Goal: Transaction & Acquisition: Subscribe to service/newsletter

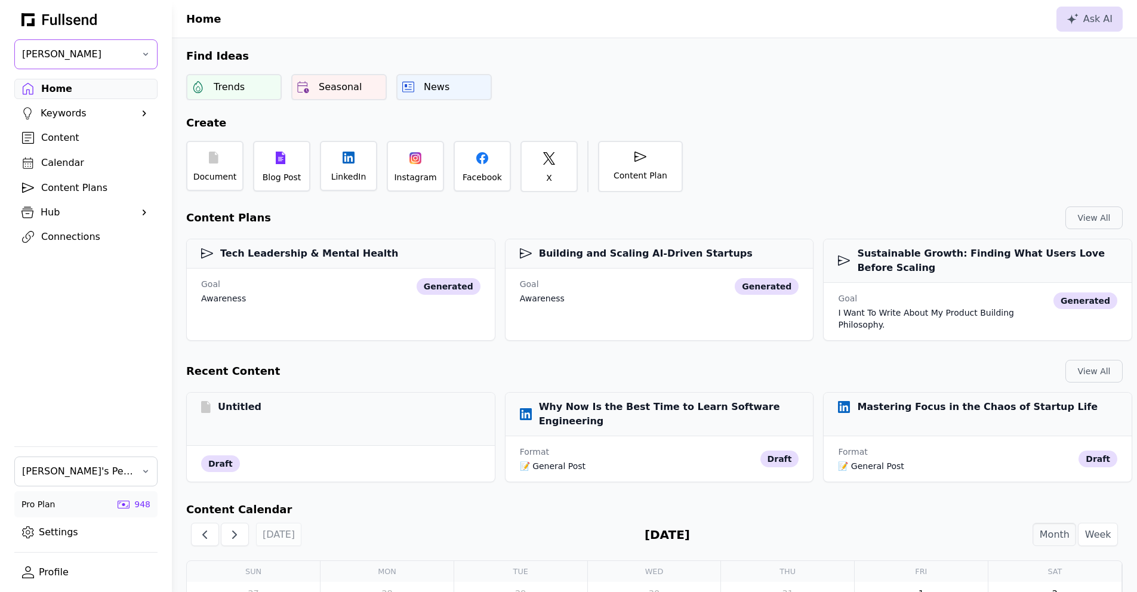
click at [122, 57] on span "Matthew Montanez" at bounding box center [77, 54] width 111 height 14
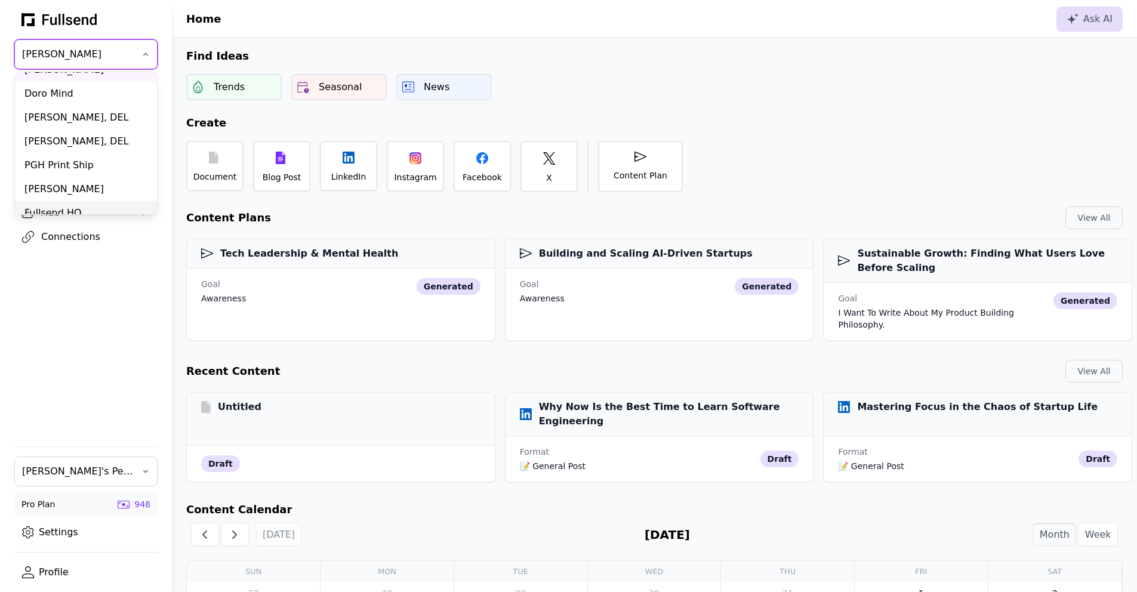
scroll to position [221, 0]
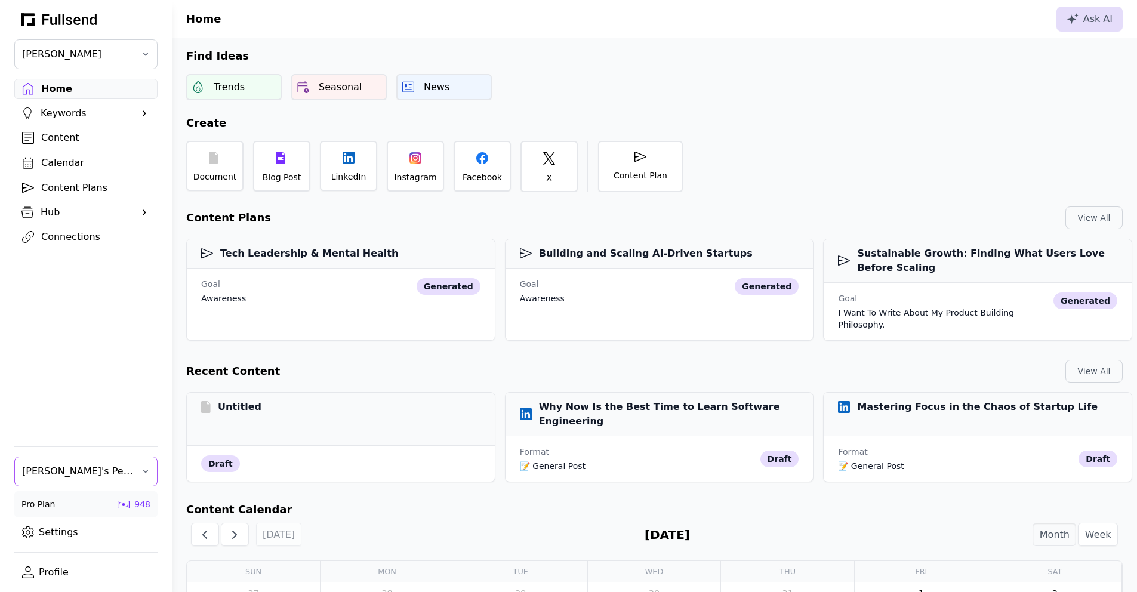
click at [82, 464] on span "Matt's Personal Team" at bounding box center [77, 471] width 111 height 14
click at [79, 475] on span "Matt's Personal Team" at bounding box center [77, 471] width 111 height 14
click at [76, 529] on div "Fullsend Team" at bounding box center [86, 528] width 142 height 24
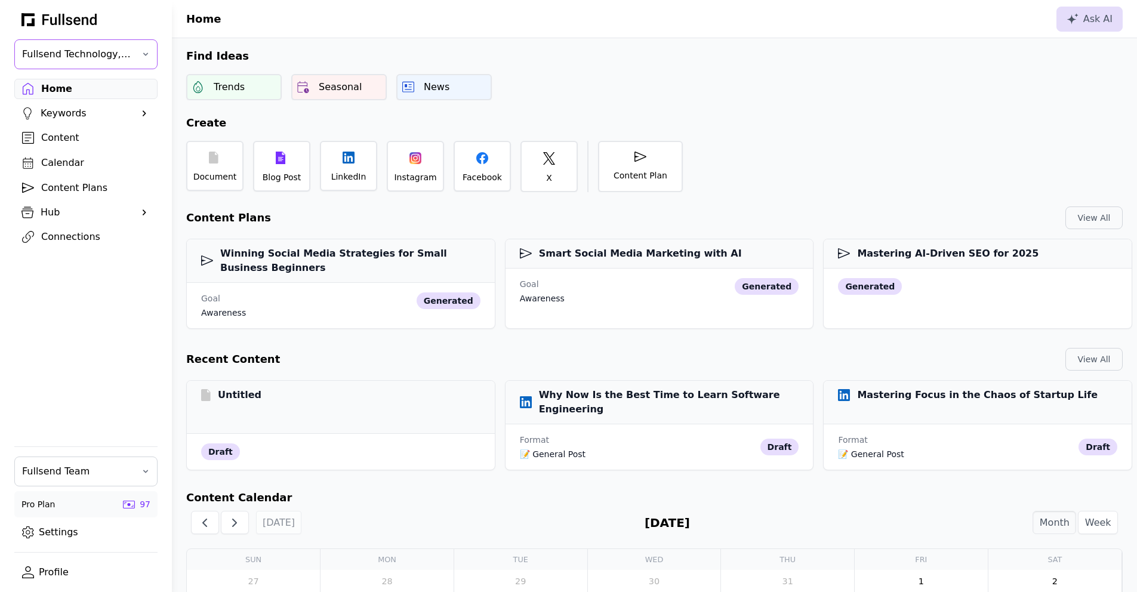
click at [126, 47] on span "Fullsend Technology, Inc." at bounding box center [77, 54] width 111 height 14
click at [224, 51] on h2 "Find Ideas" at bounding box center [654, 56] width 965 height 17
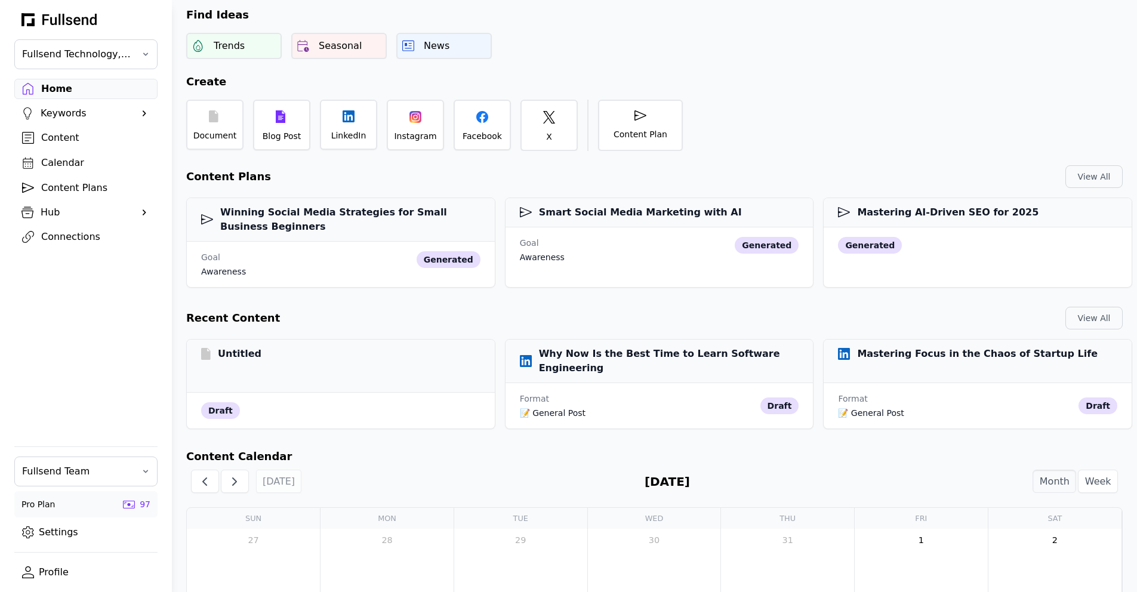
scroll to position [0, 0]
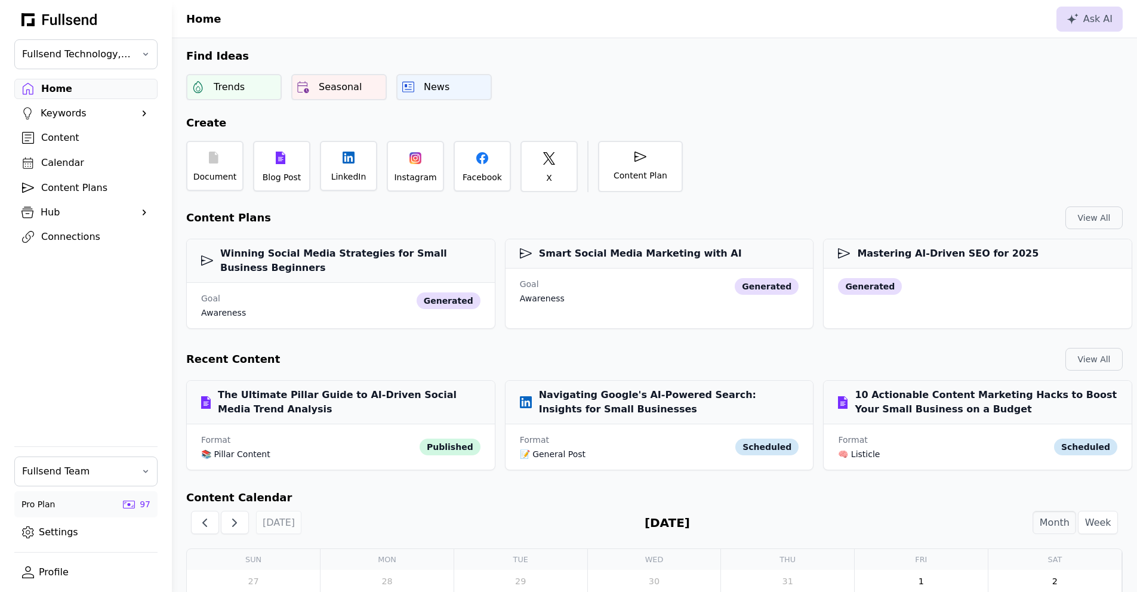
click at [371, 131] on div "Document Blog Post LinkedIn Instagram Facebook X Content Plan" at bounding box center [654, 161] width 965 height 61
click at [422, 158] on div "Instagram" at bounding box center [415, 164] width 57 height 51
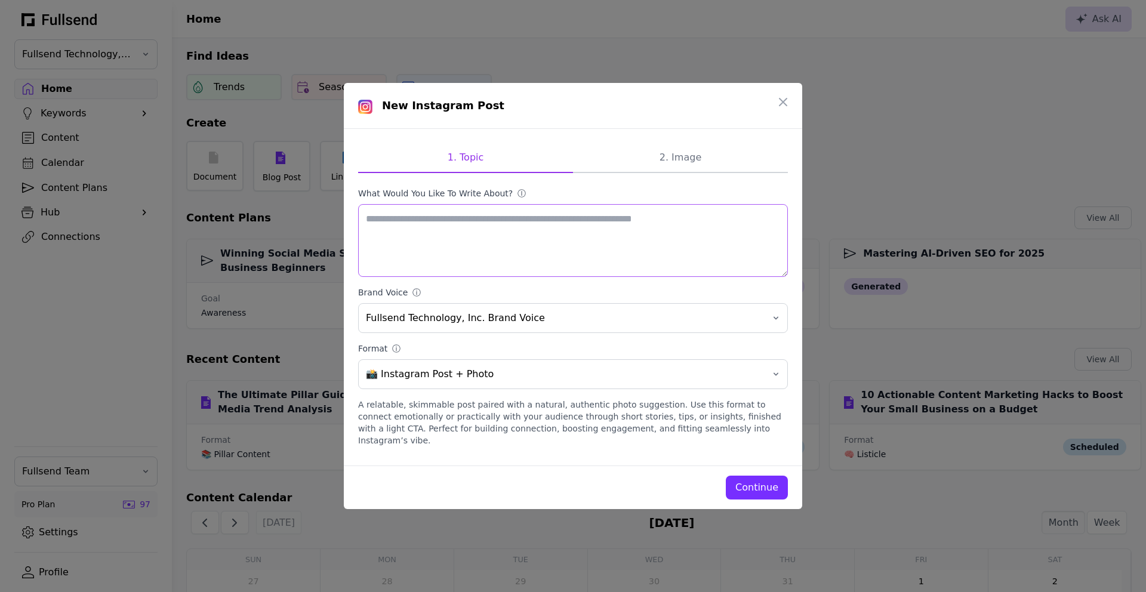
click at [504, 236] on textarea "What would you like to write about? ⓘ" at bounding box center [573, 240] width 430 height 73
click at [785, 106] on icon "button" at bounding box center [782, 101] width 7 height 7
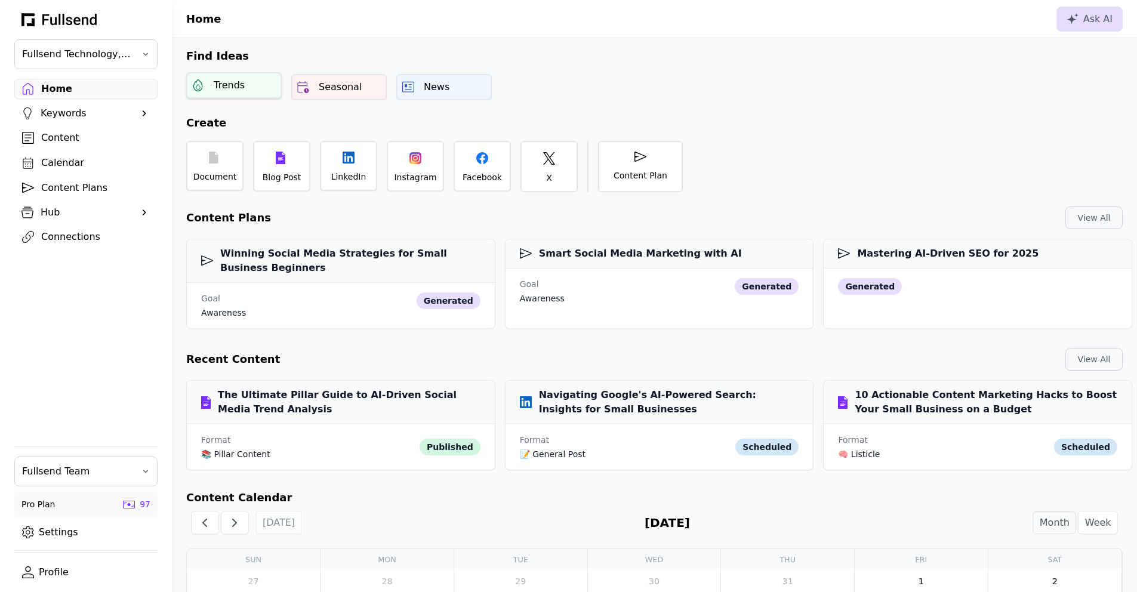
click at [234, 88] on div "Trends" at bounding box center [229, 85] width 31 height 14
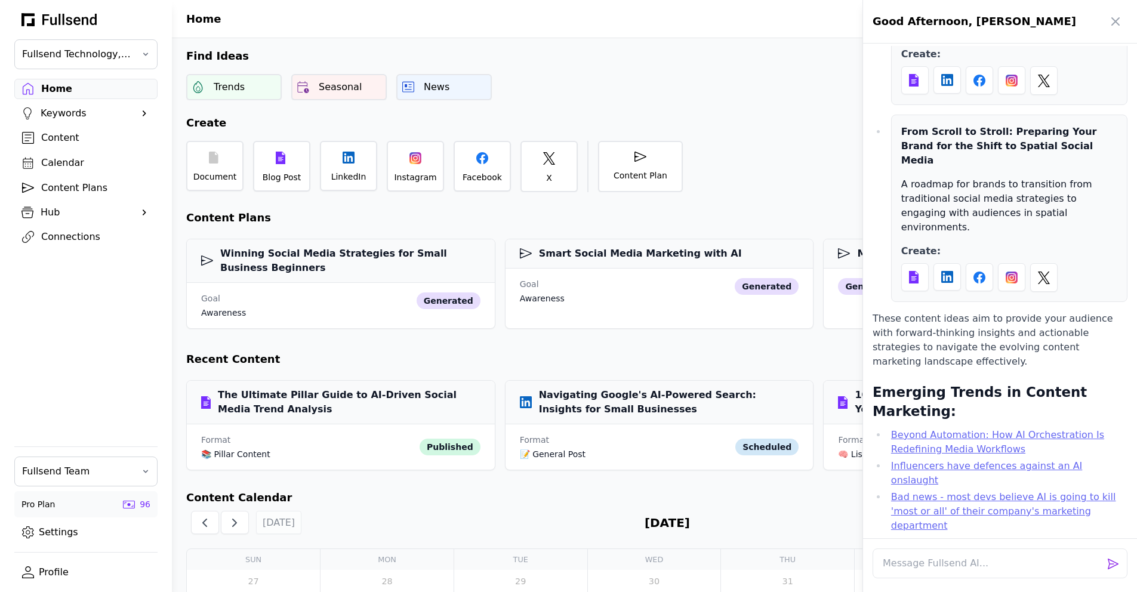
scroll to position [2, 0]
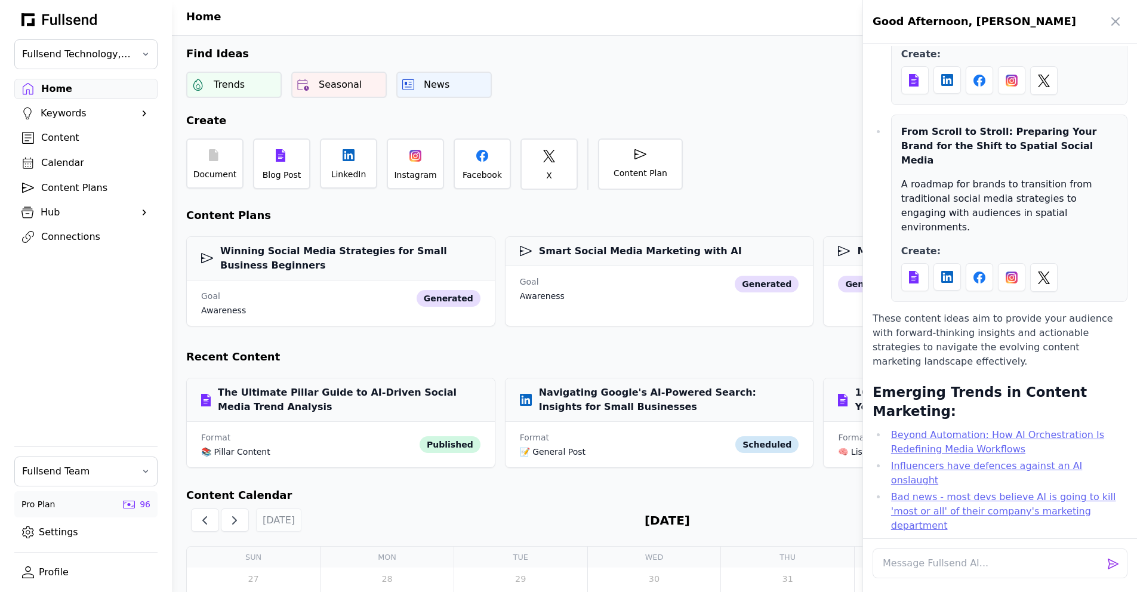
click at [917, 550] on p "Hi Matthew! How can I assist you today with your content marketing needs?" at bounding box center [999, 564] width 255 height 29
drag, startPoint x: 1005, startPoint y: 417, endPoint x: 991, endPoint y: 417, distance: 14.3
click at [991, 545] on div "Hi Matthew! How can I assist you today with your content marketing needs?" at bounding box center [999, 564] width 255 height 38
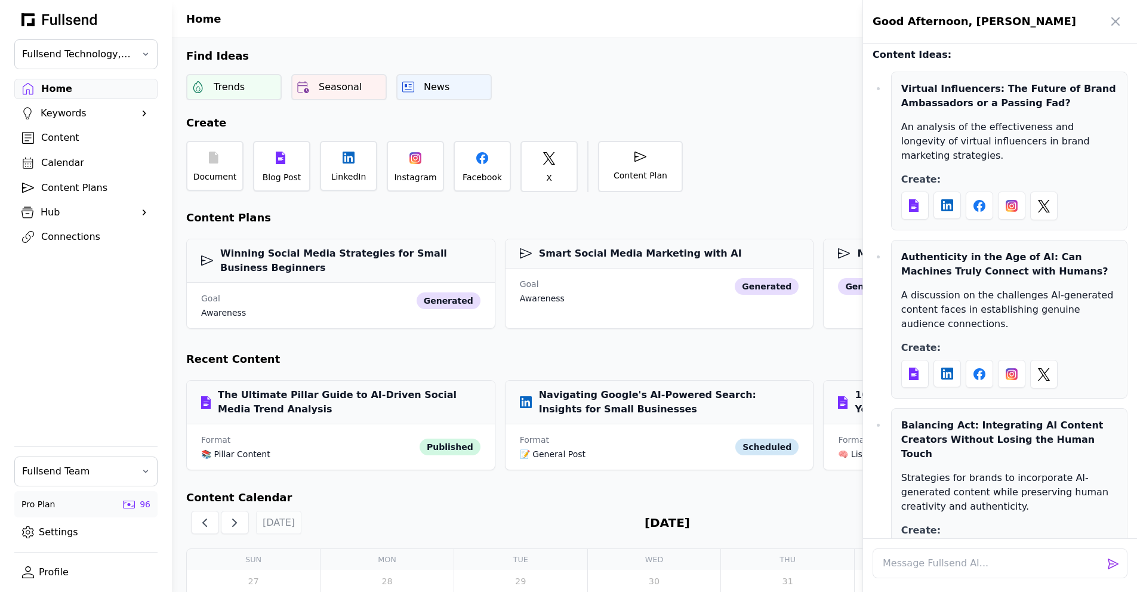
scroll to position [2163, 0]
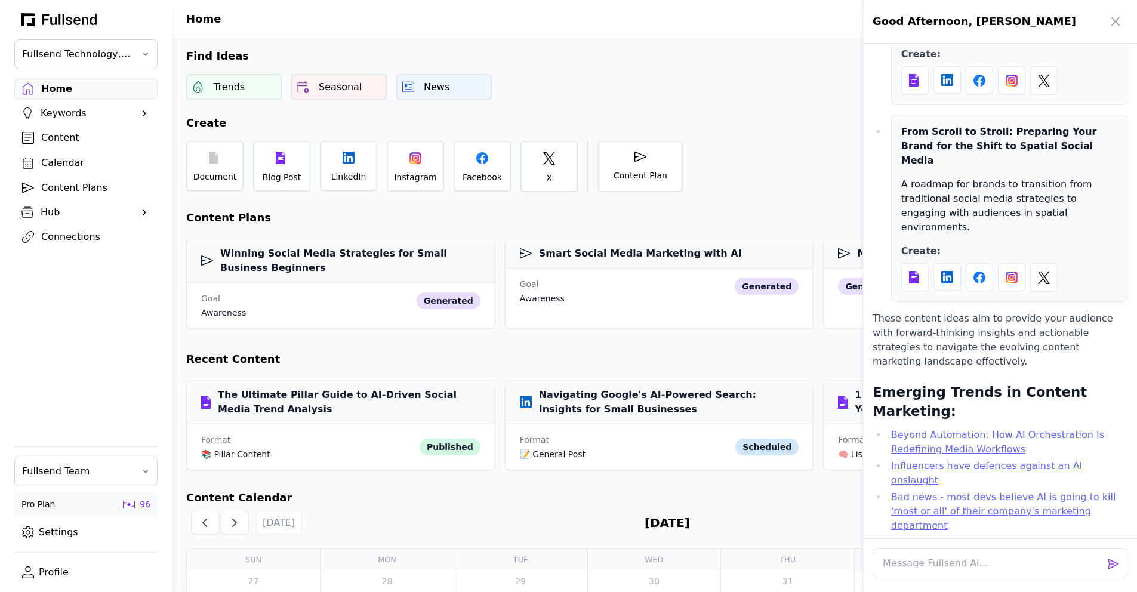
click at [393, 125] on div at bounding box center [568, 296] width 1137 height 592
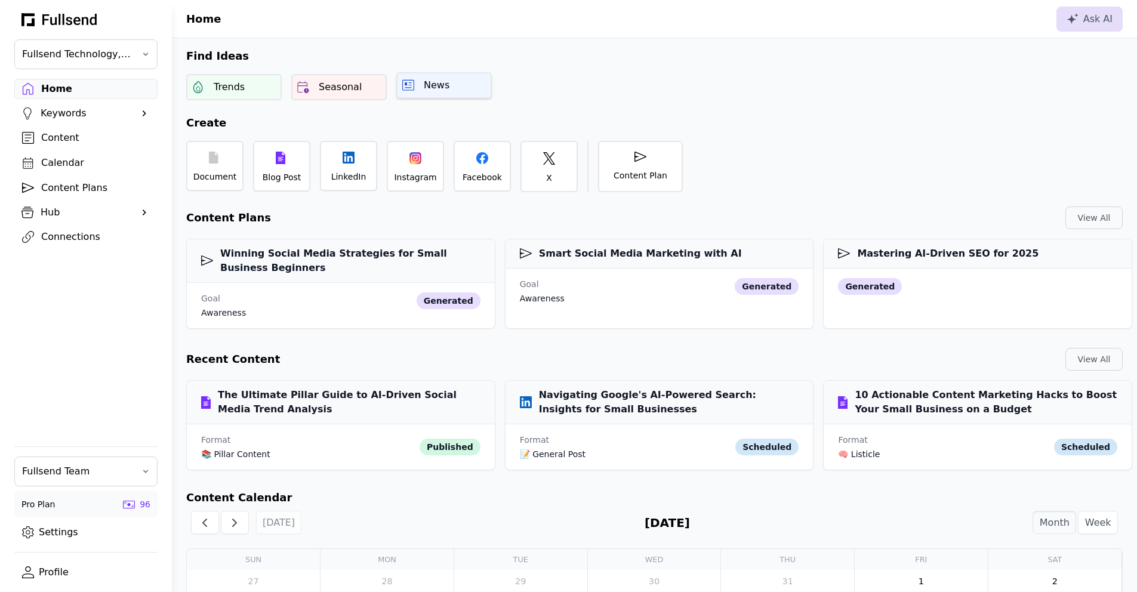
click at [428, 98] on div "News" at bounding box center [443, 85] width 95 height 26
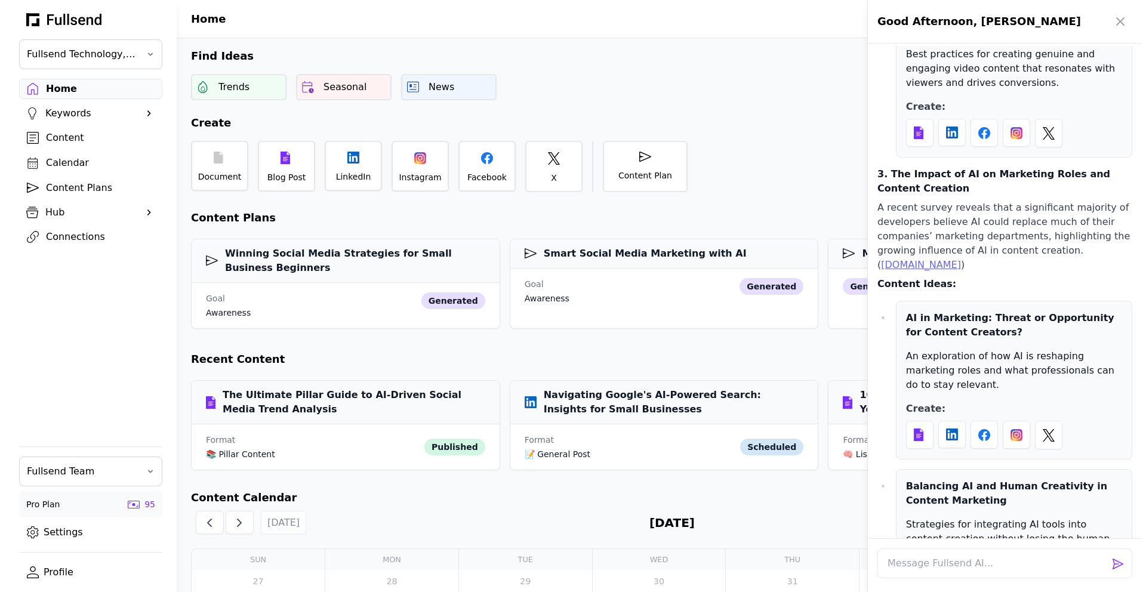
scroll to position [4240, 0]
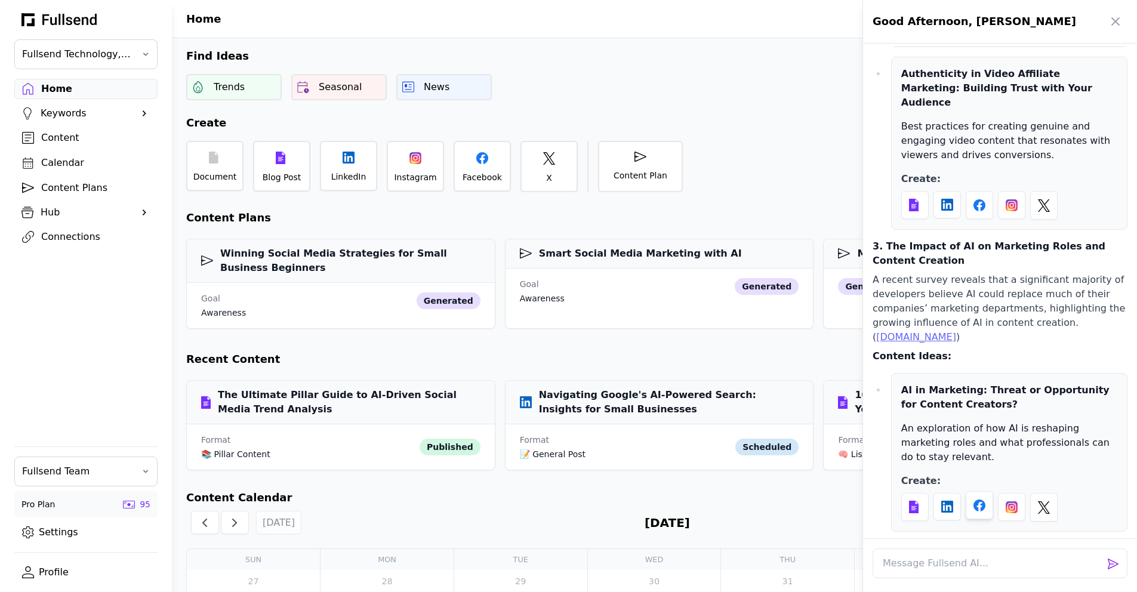
click at [988, 491] on div at bounding box center [979, 505] width 27 height 28
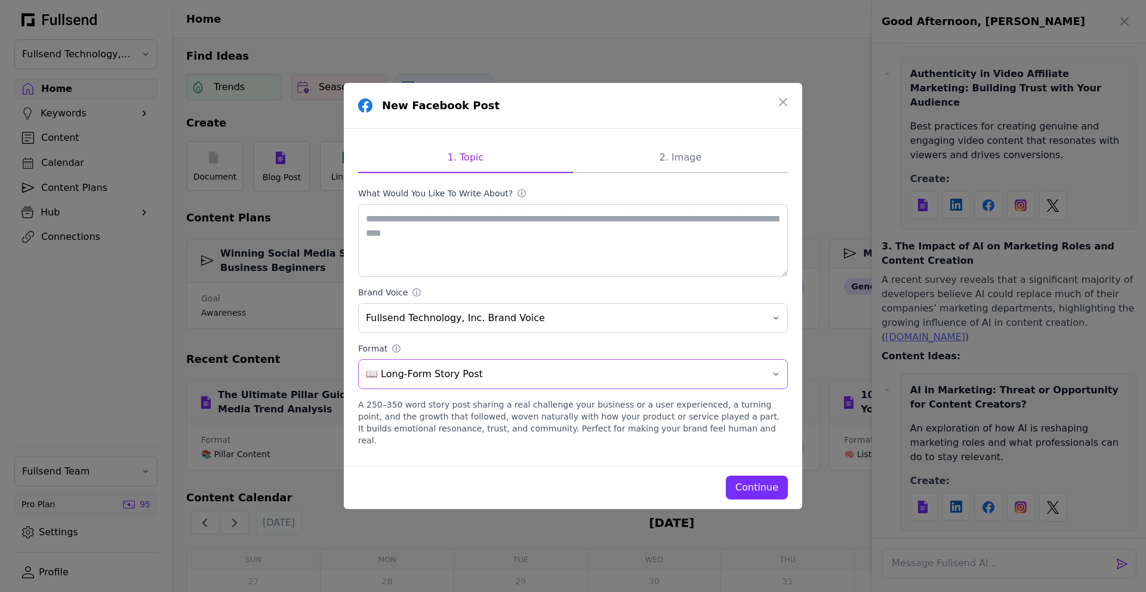
click at [738, 389] on button "📖 Long-Form Story Post" at bounding box center [573, 374] width 430 height 30
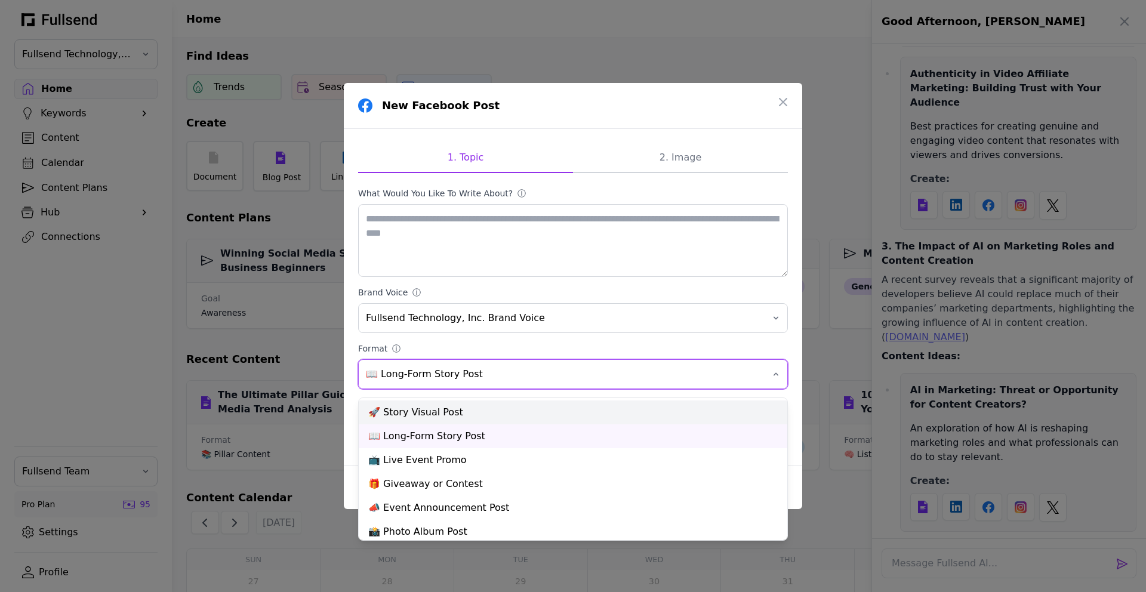
click at [721, 409] on div "🚀 Story Visual Post" at bounding box center [573, 412] width 428 height 24
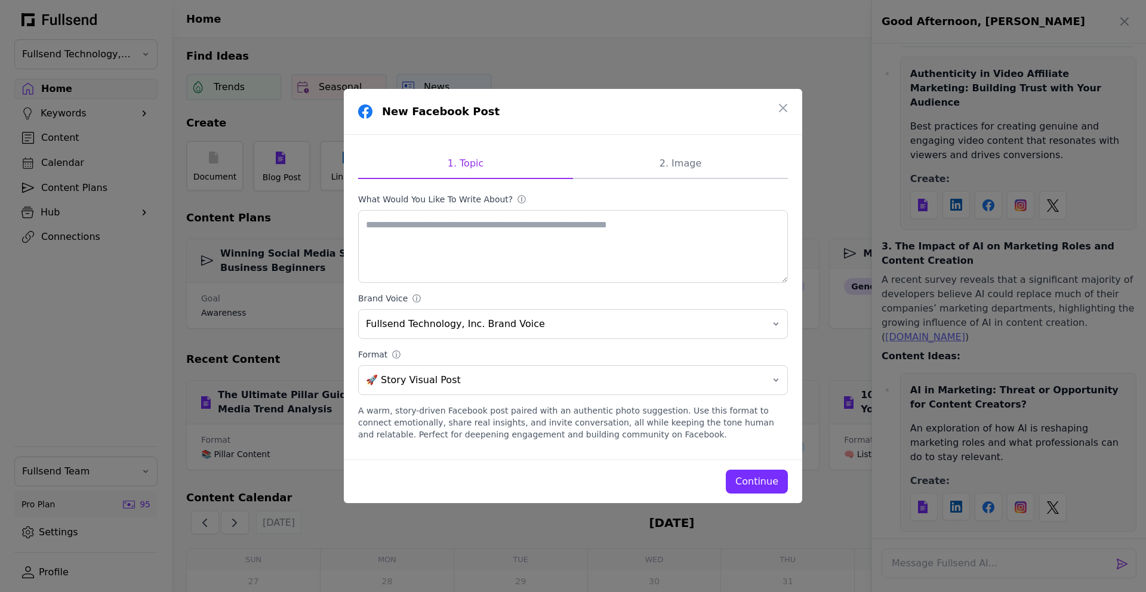
click at [749, 476] on div "Continue" at bounding box center [756, 481] width 43 height 14
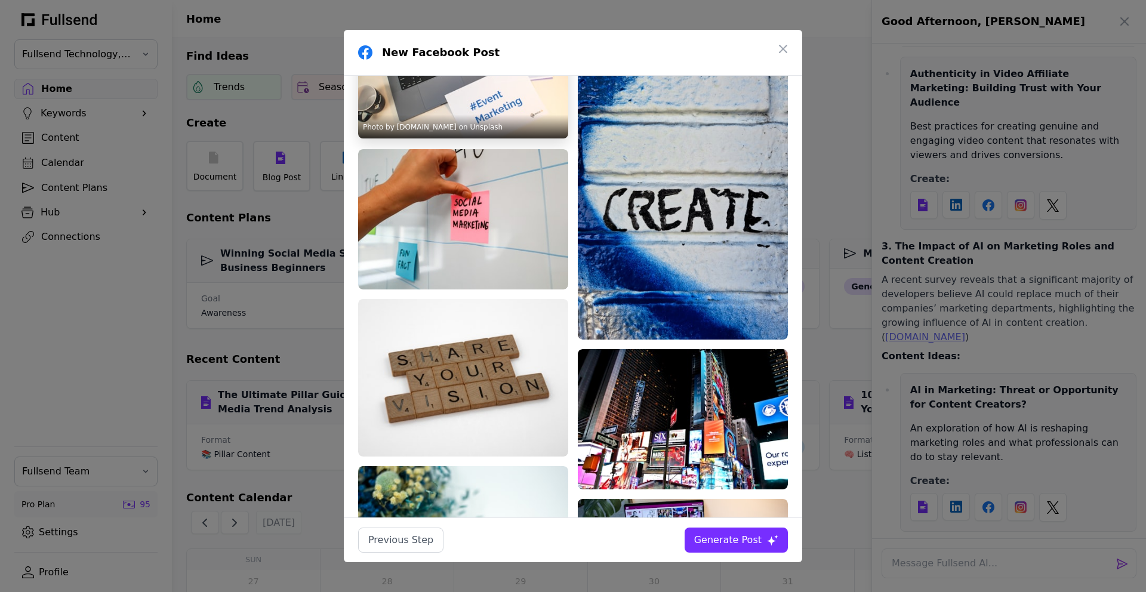
scroll to position [988, 0]
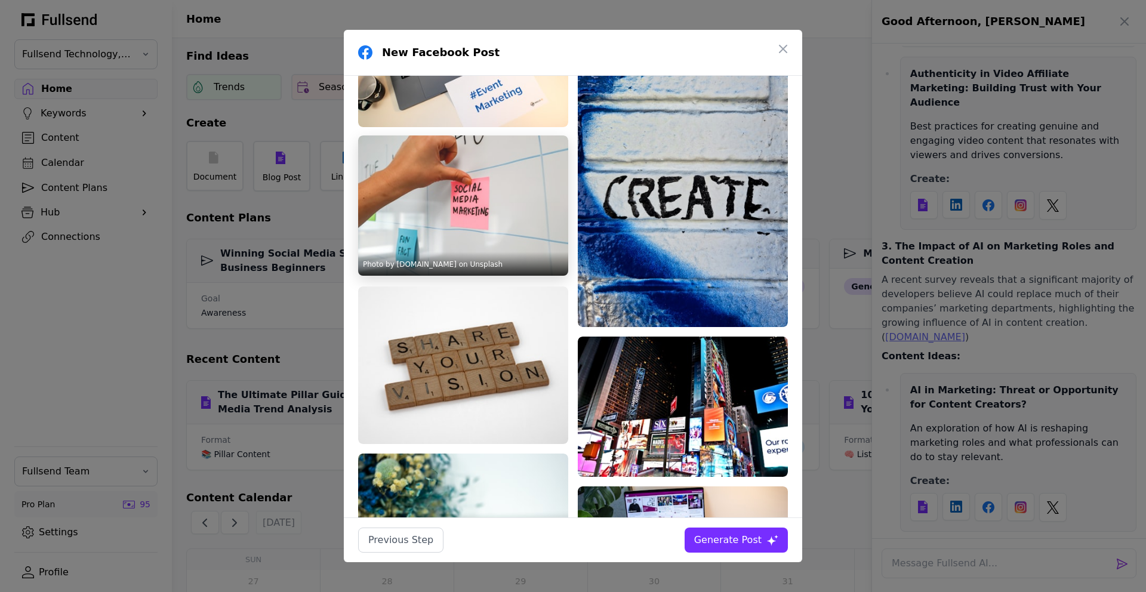
click at [484, 184] on img at bounding box center [463, 205] width 210 height 140
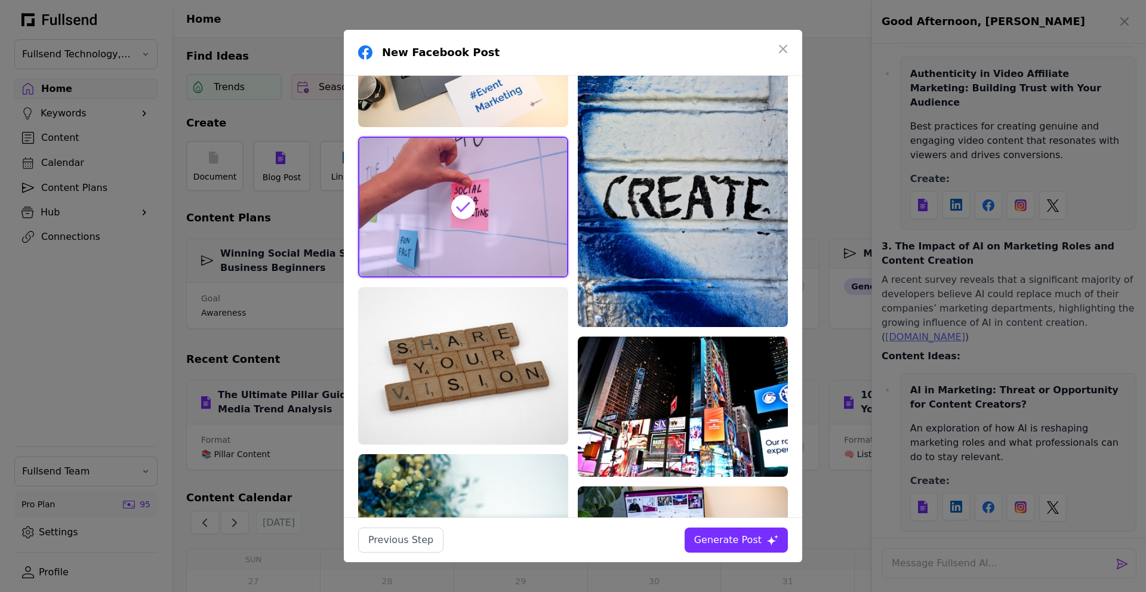
click at [735, 542] on div "Generate Post" at bounding box center [727, 540] width 67 height 14
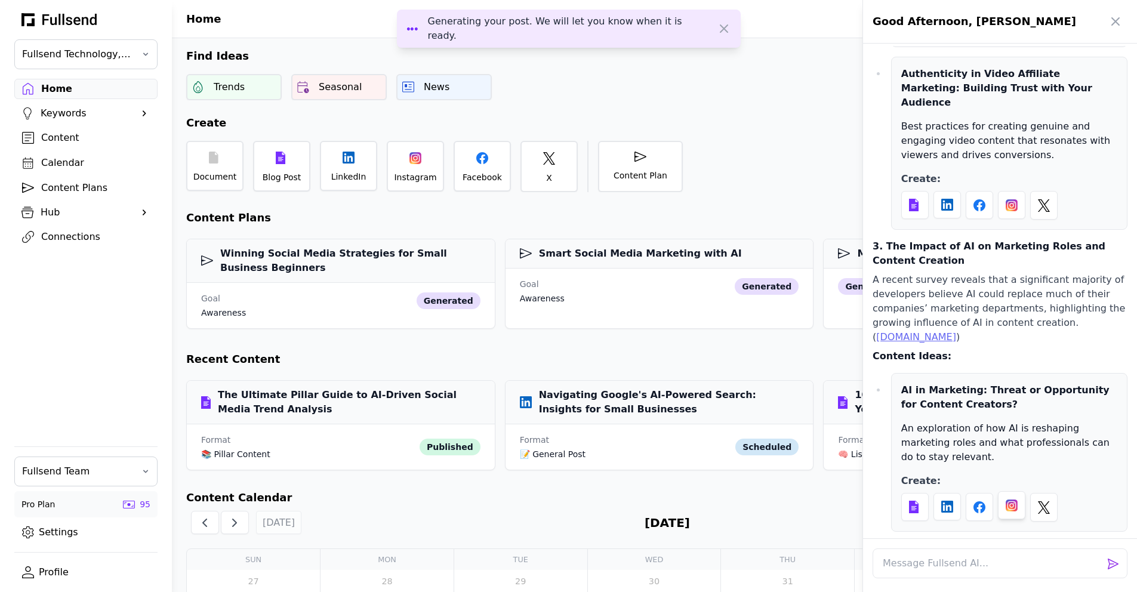
click at [1016, 491] on div at bounding box center [1011, 505] width 27 height 28
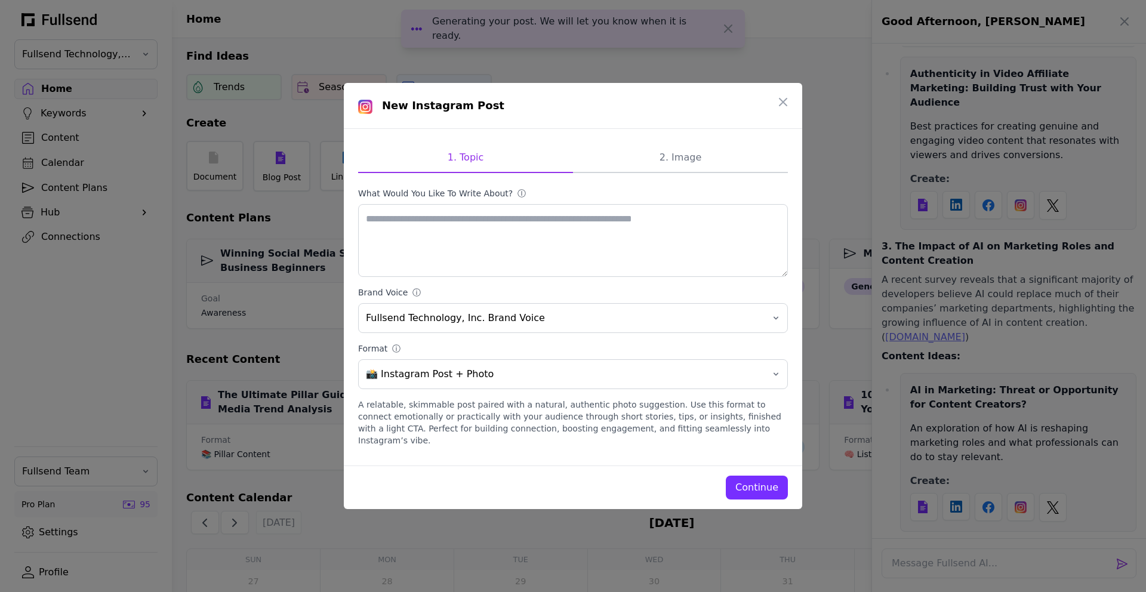
click at [762, 480] on div "Continue" at bounding box center [756, 487] width 43 height 14
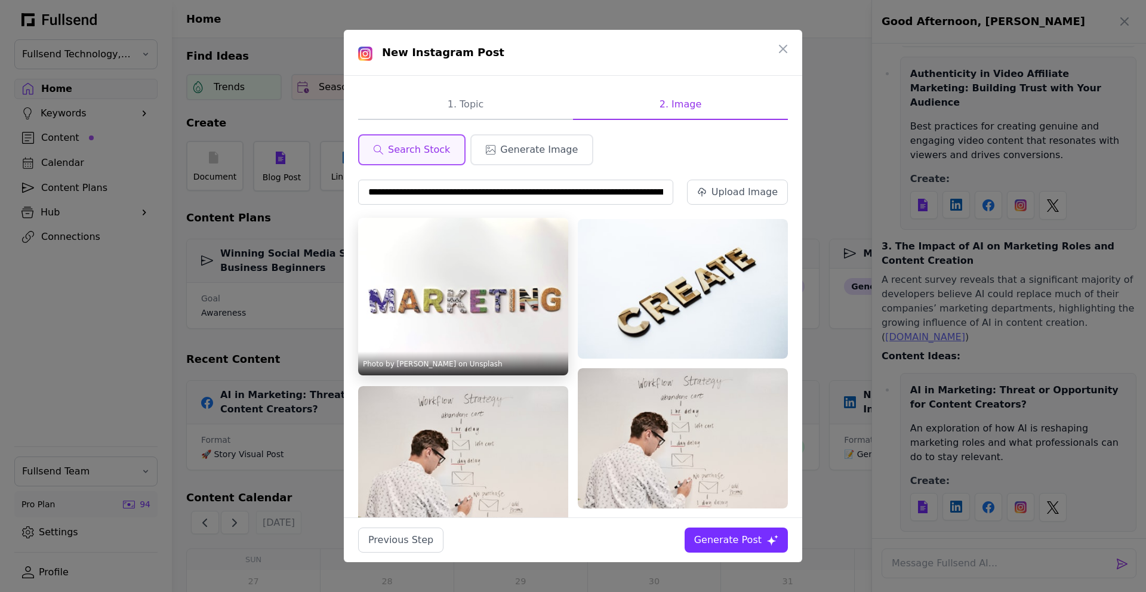
click at [451, 265] on img at bounding box center [463, 297] width 210 height 158
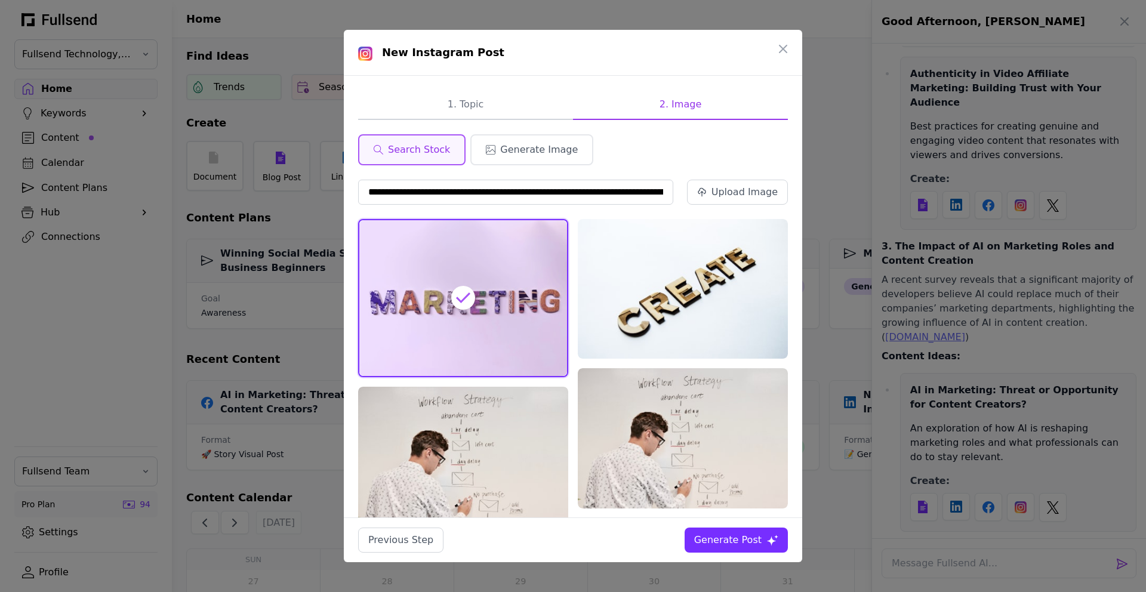
click at [741, 538] on div "Generate Post" at bounding box center [727, 540] width 67 height 14
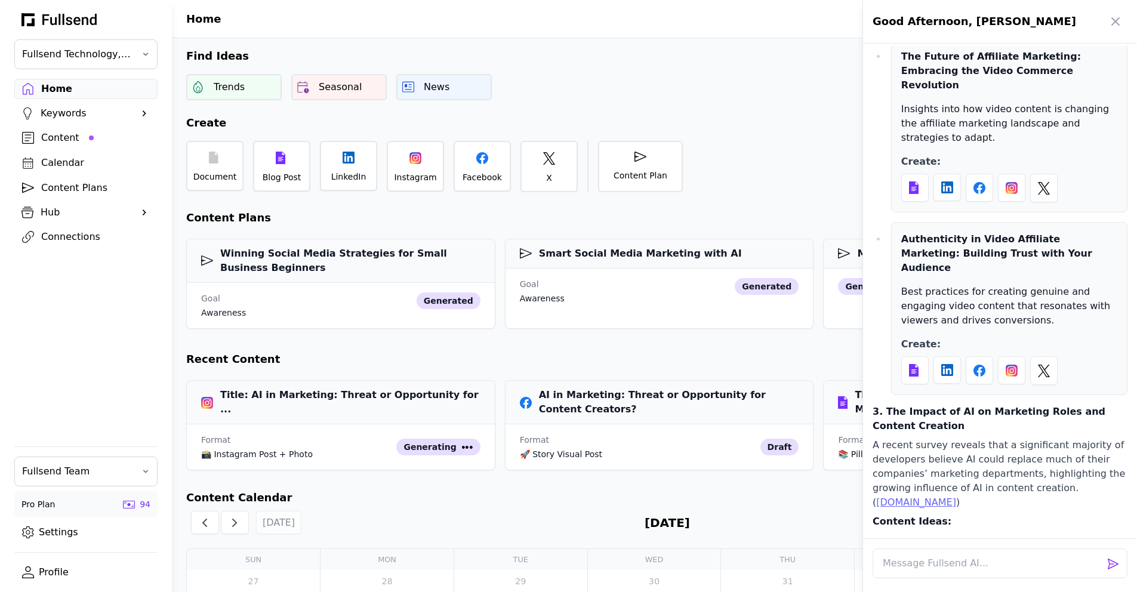
scroll to position [4395, 0]
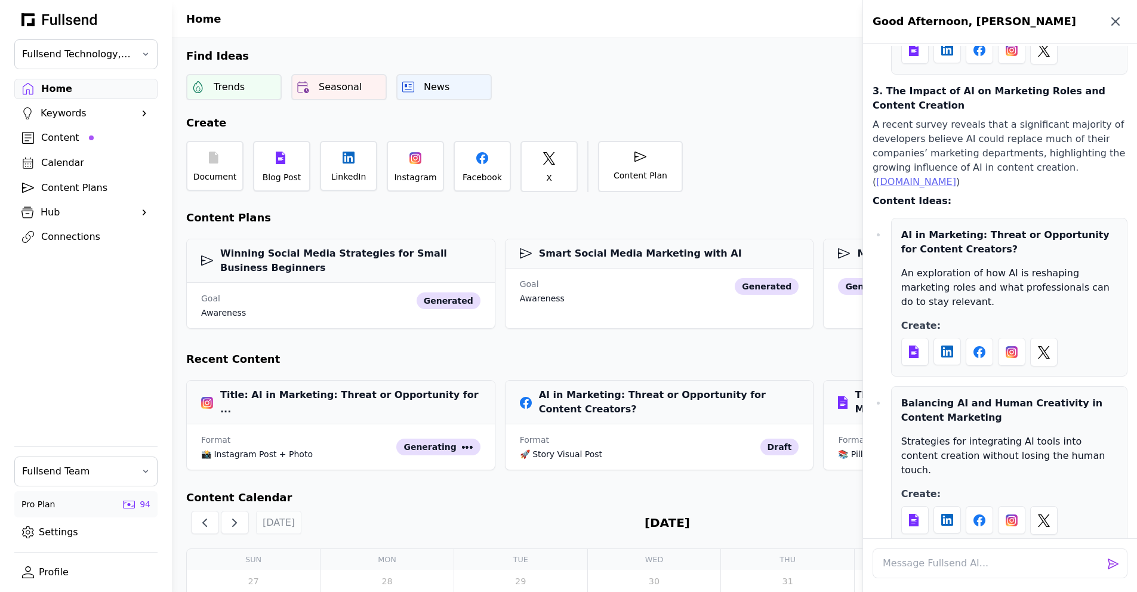
click at [1110, 21] on icon "button" at bounding box center [1115, 21] width 14 height 14
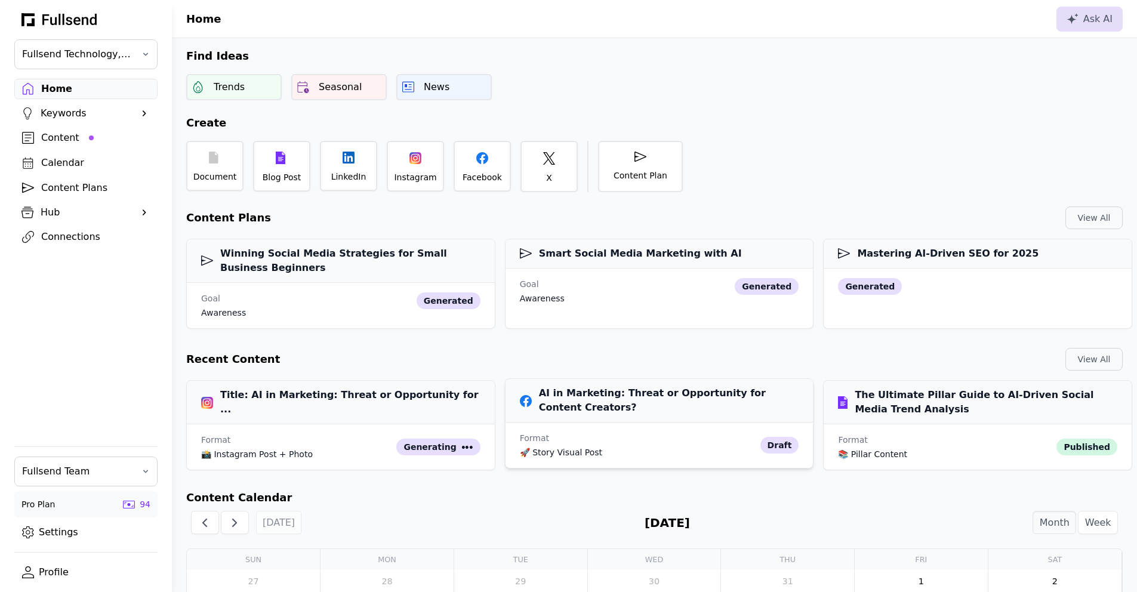
click at [680, 408] on h3 "AI in Marketing: Threat or Opportunity for Content Creators?" at bounding box center [659, 400] width 279 height 29
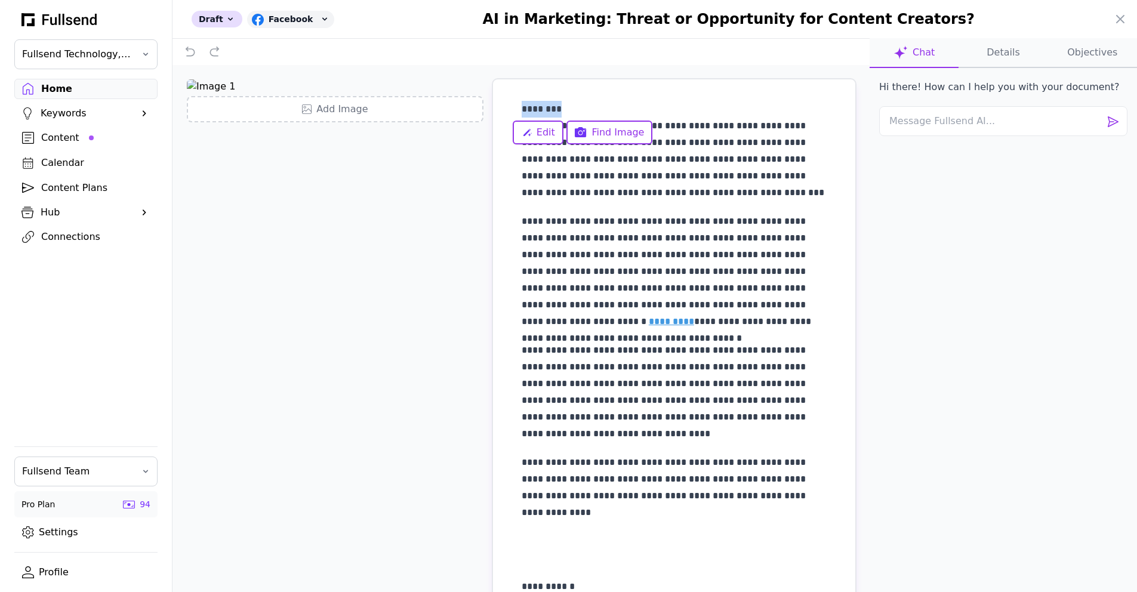
drag, startPoint x: 570, startPoint y: 108, endPoint x: 509, endPoint y: 109, distance: 60.9
click at [509, 109] on div "**********" at bounding box center [674, 483] width 362 height 809
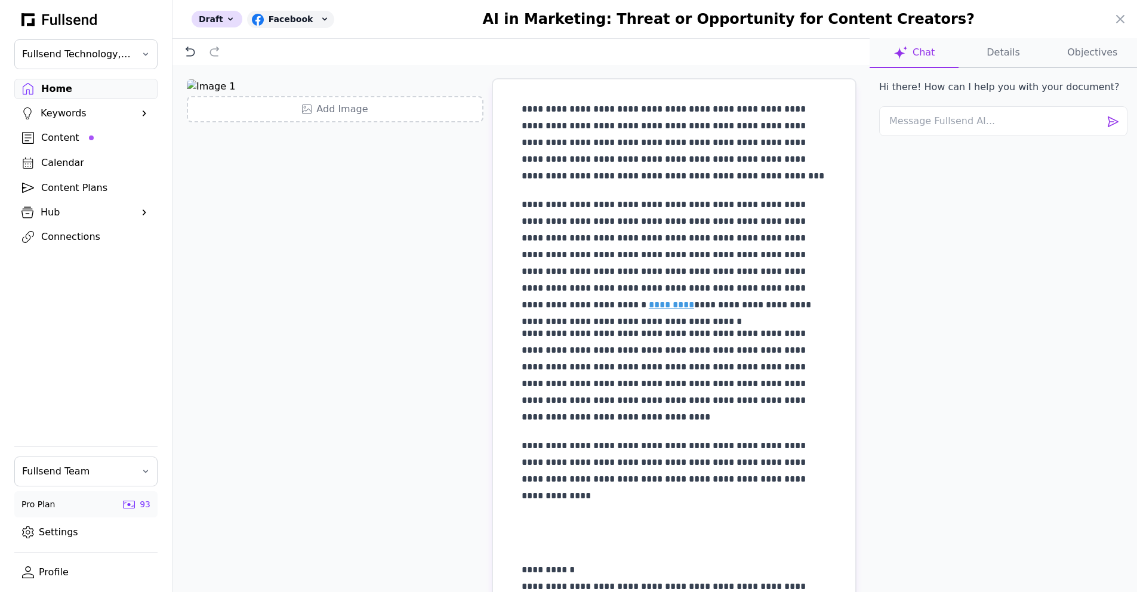
scroll to position [202, 0]
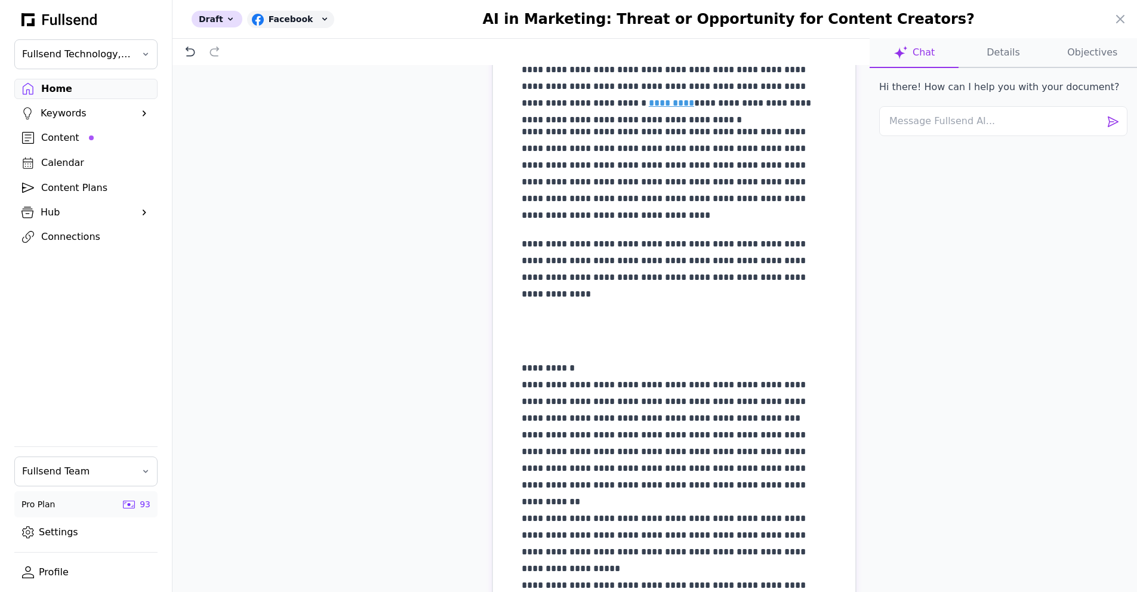
drag, startPoint x: 510, startPoint y: 304, endPoint x: 702, endPoint y: 359, distance: 199.8
click at [702, 359] on div "**********" at bounding box center [674, 274] width 362 height 792
click at [538, 297] on div "**********" at bounding box center [674, 260] width 305 height 723
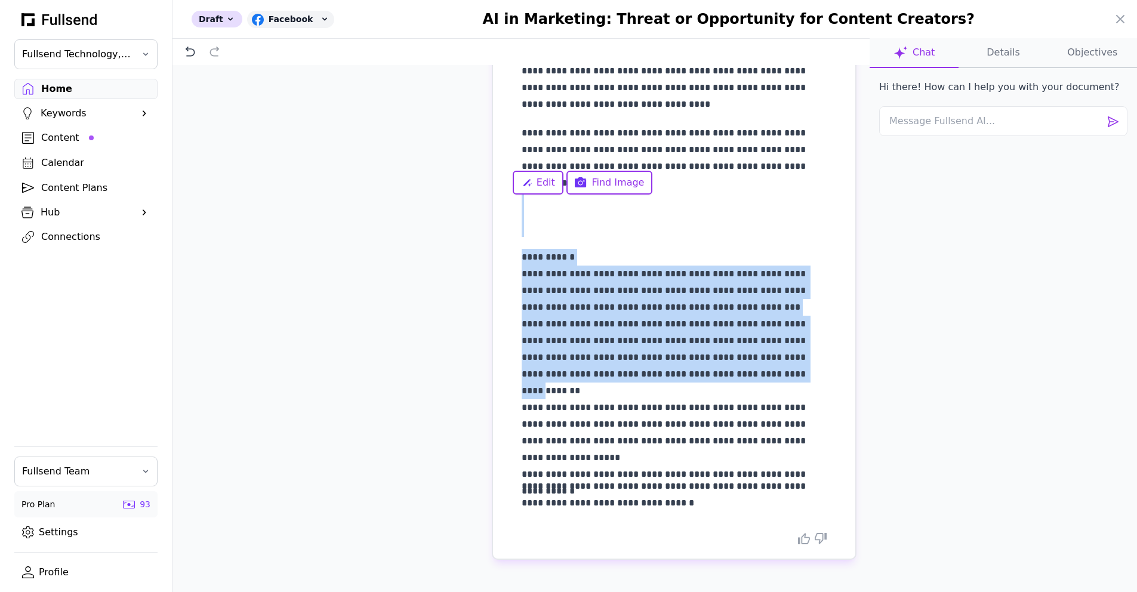
scroll to position [317, 0]
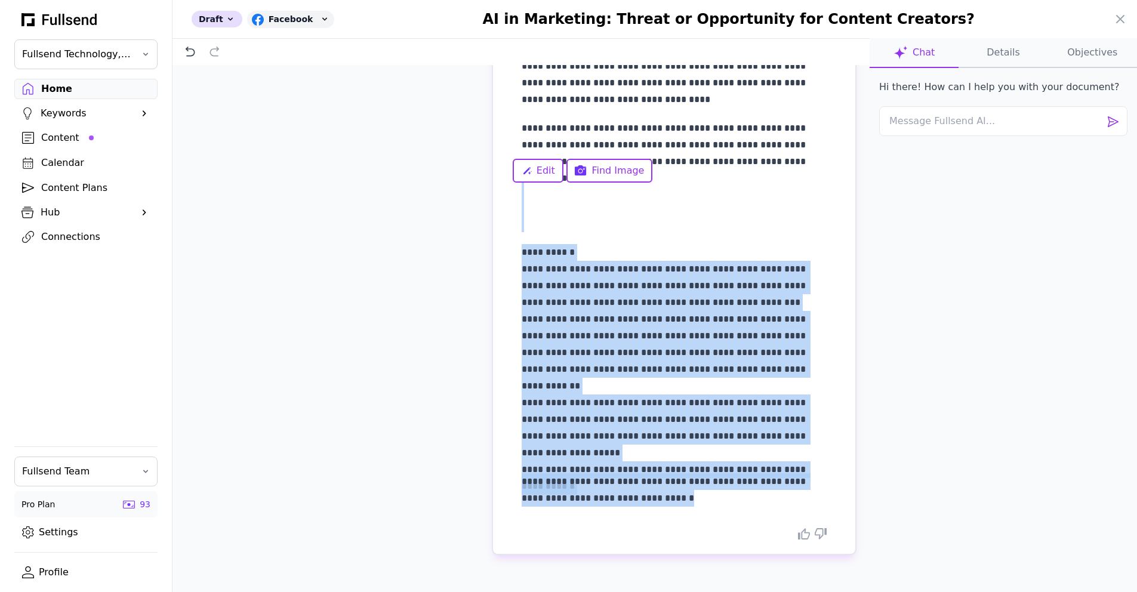
drag, startPoint x: 517, startPoint y: 306, endPoint x: 717, endPoint y: 497, distance: 276.9
click at [717, 497] on div "**********" at bounding box center [674, 144] width 305 height 723
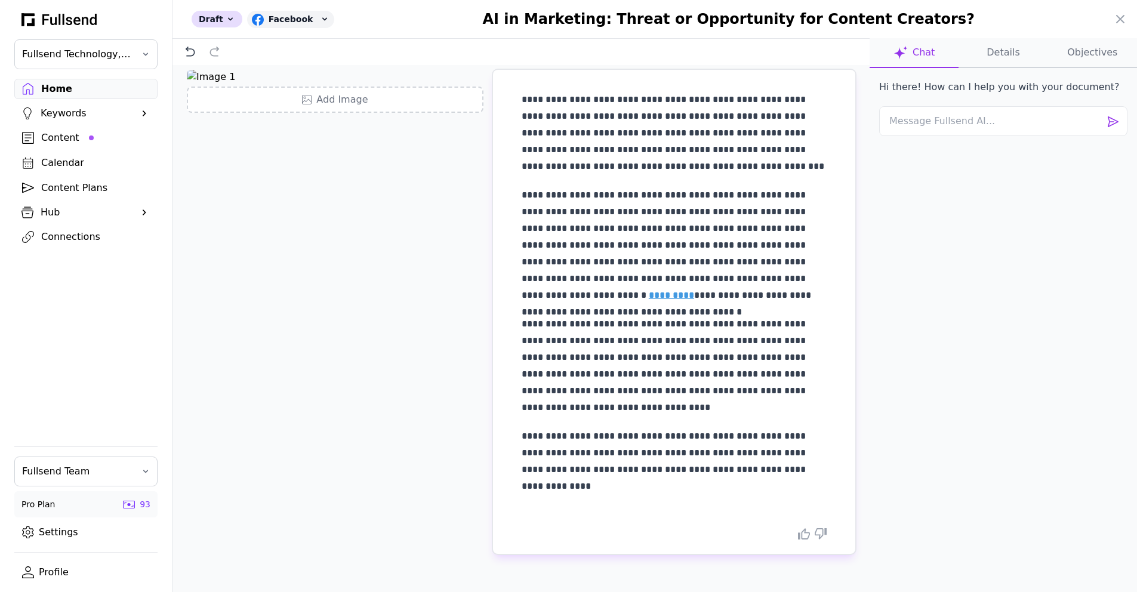
scroll to position [0, 0]
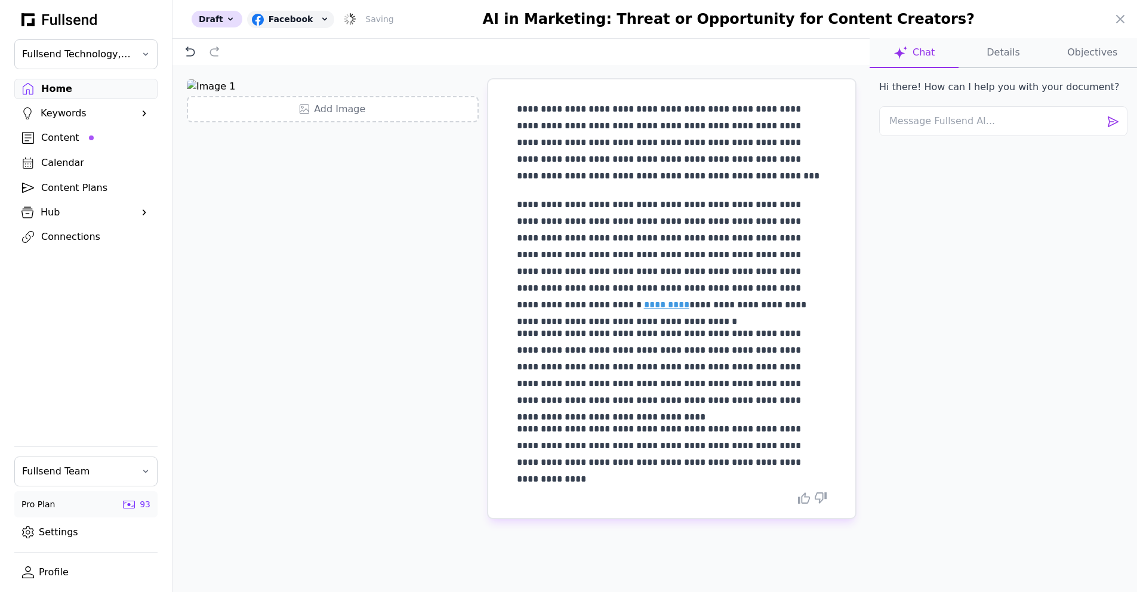
click at [587, 261] on p "**********" at bounding box center [672, 254] width 310 height 117
drag, startPoint x: 699, startPoint y: 289, endPoint x: 782, endPoint y: 291, distance: 83.6
click at [782, 291] on p "**********" at bounding box center [672, 254] width 310 height 117
click at [753, 314] on div "**********" at bounding box center [672, 286] width 310 height 370
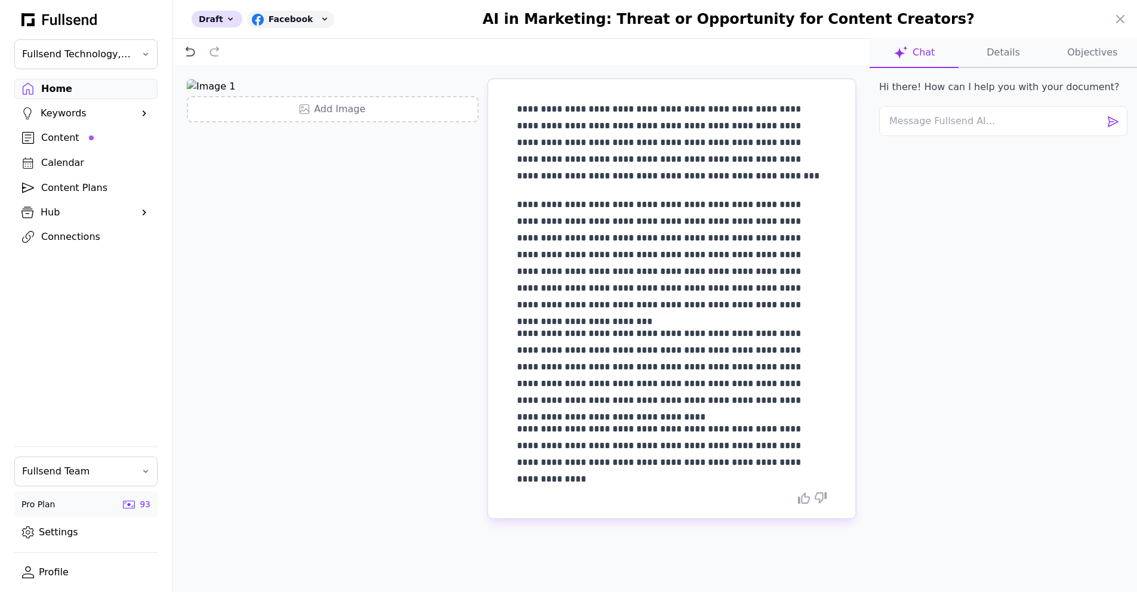
scroll to position [367, 0]
click at [966, 132] on textarea at bounding box center [1003, 121] width 248 height 30
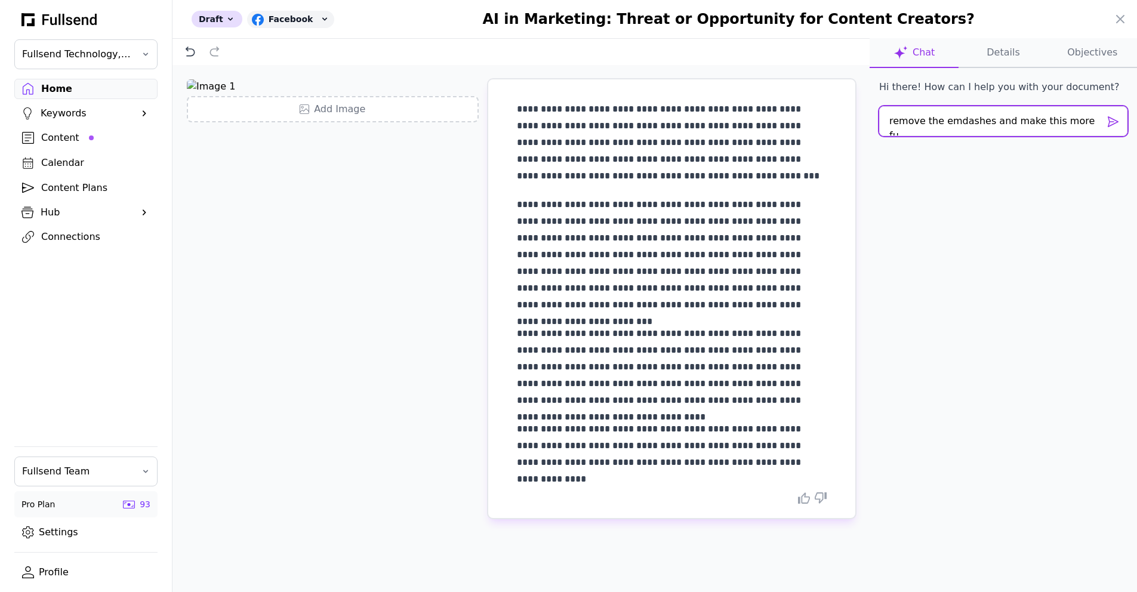
type textarea "remove the emdashes and make this more fun"
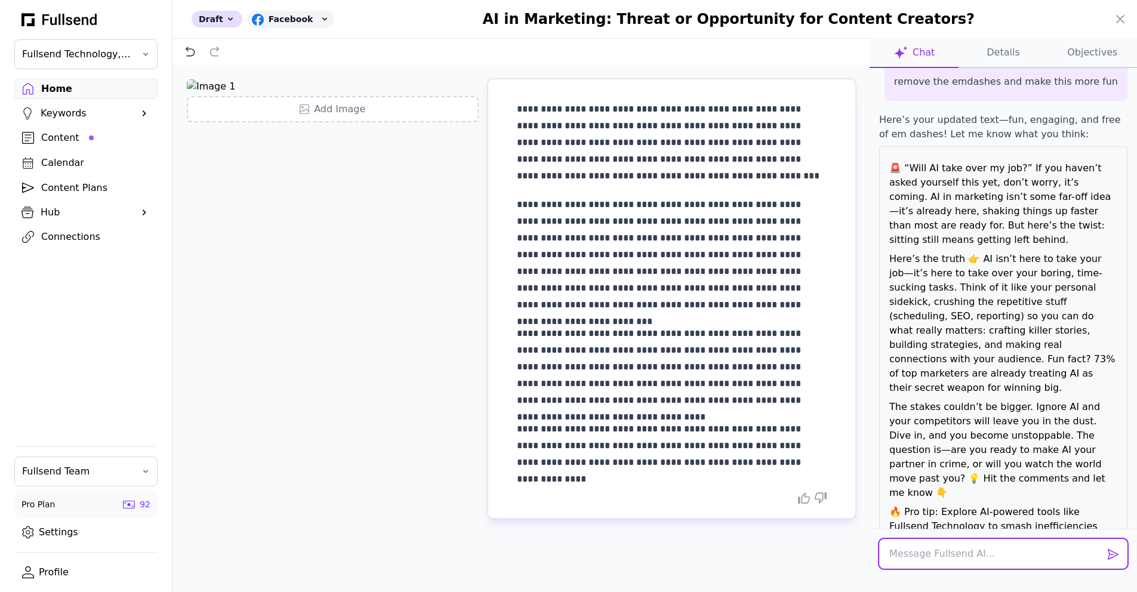
scroll to position [152, 0]
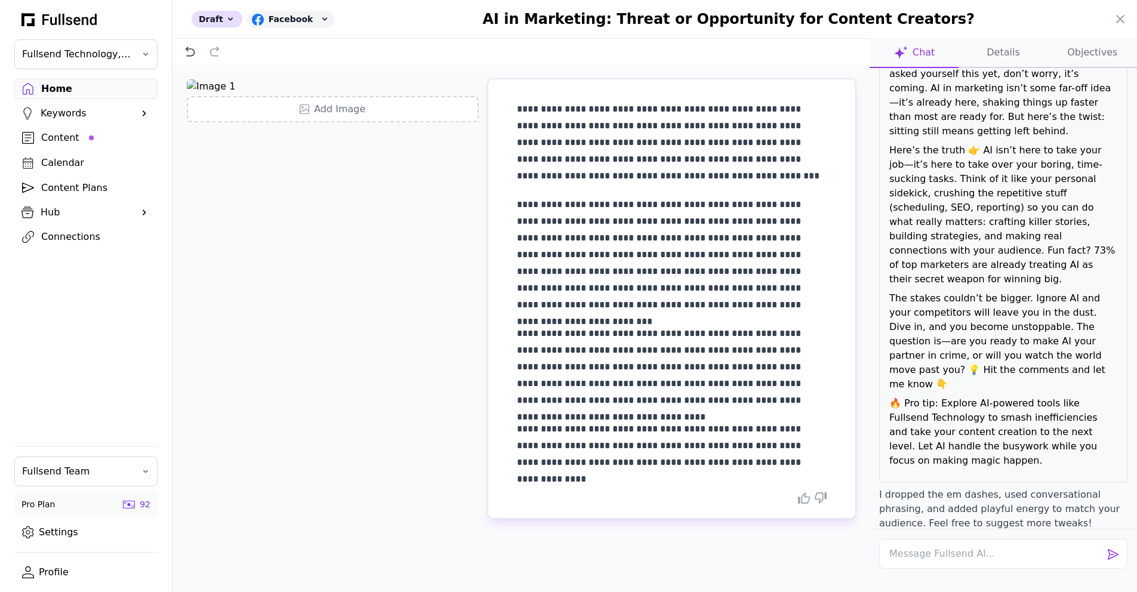
click at [1106, 536] on button "Apply Edit" at bounding box center [1104, 543] width 46 height 14
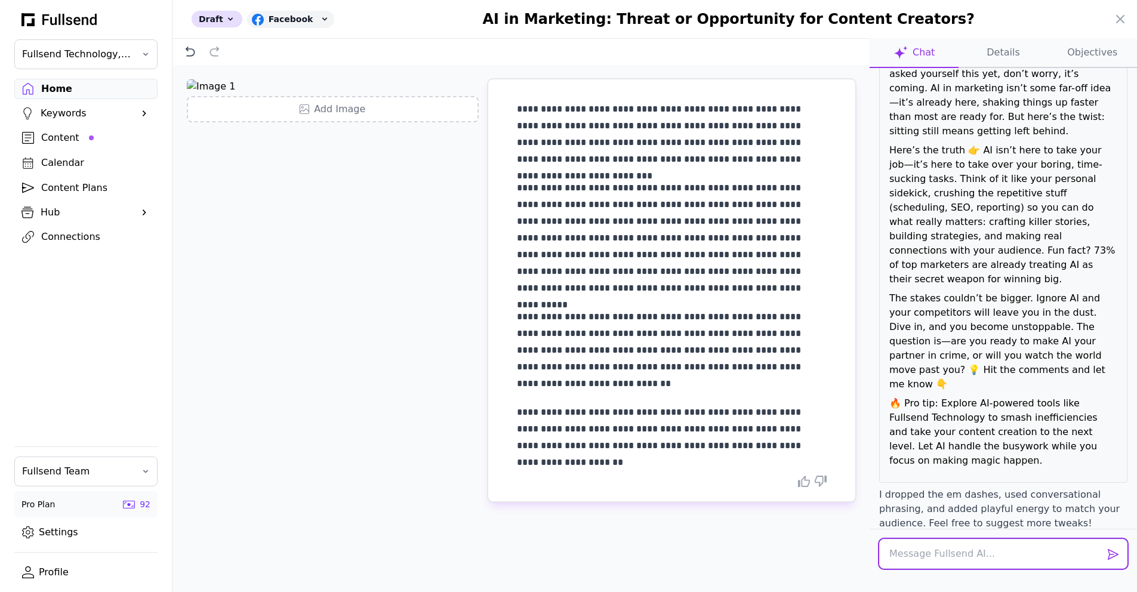
click at [978, 546] on textarea at bounding box center [1003, 554] width 248 height 30
type textarea "remove the emdashes"
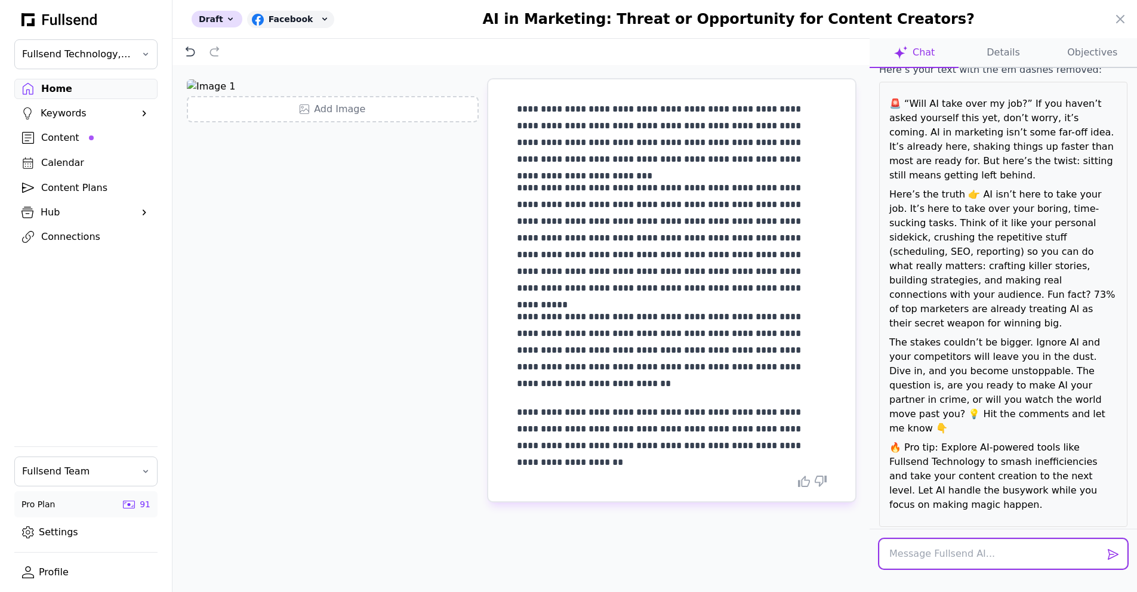
scroll to position [699, 0]
click at [1109, 564] on button "Apply Edit" at bounding box center [1104, 571] width 46 height 14
click at [764, 176] on div "**********" at bounding box center [672, 277] width 310 height 353
click at [1116, 17] on icon at bounding box center [1120, 19] width 14 height 14
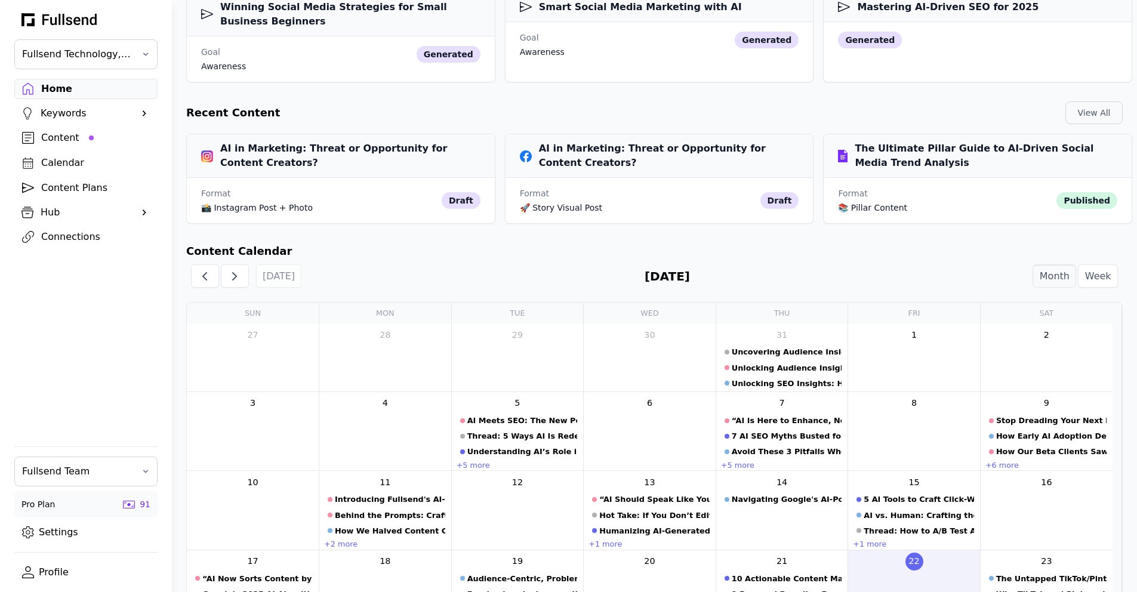
scroll to position [150, 0]
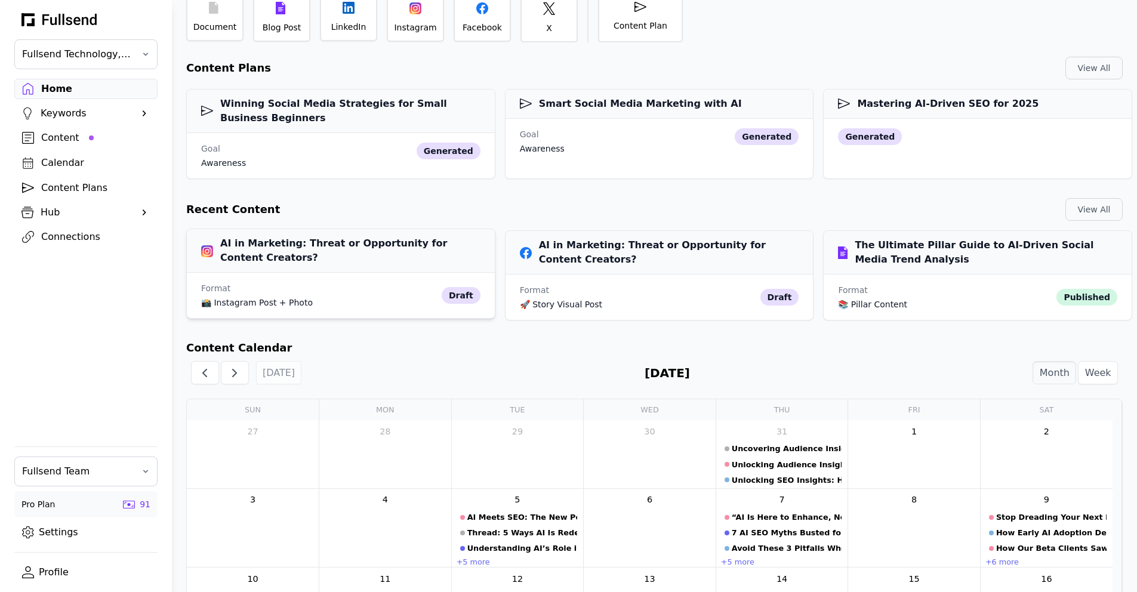
click at [262, 252] on h3 "AI in Marketing: Threat or Opportunity for Content Creators?" at bounding box center [340, 250] width 279 height 29
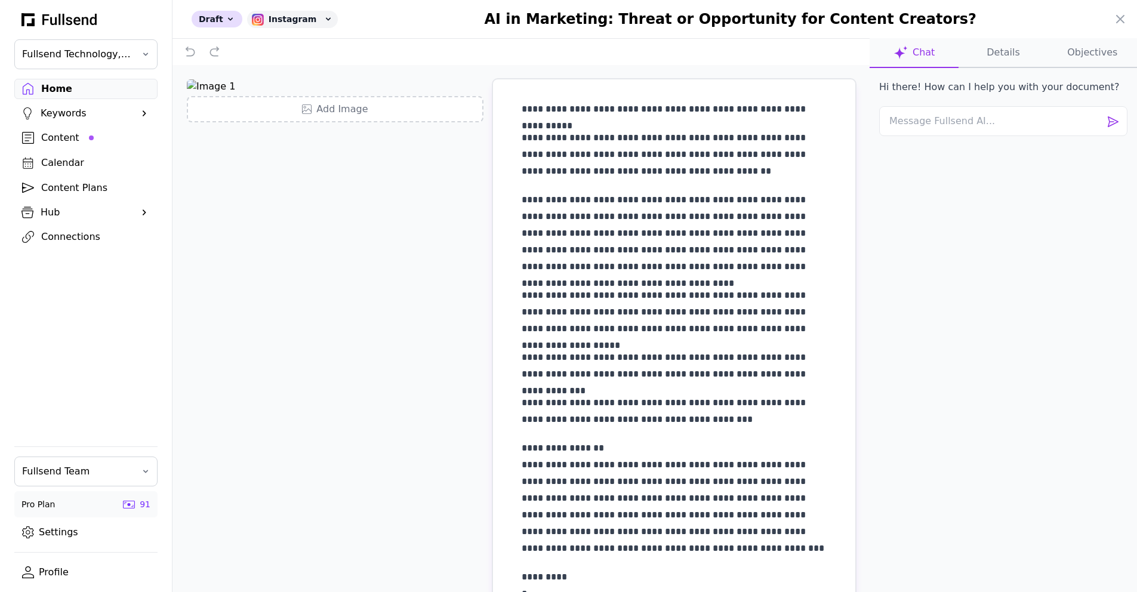
click at [669, 109] on p "**********" at bounding box center [674, 109] width 305 height 17
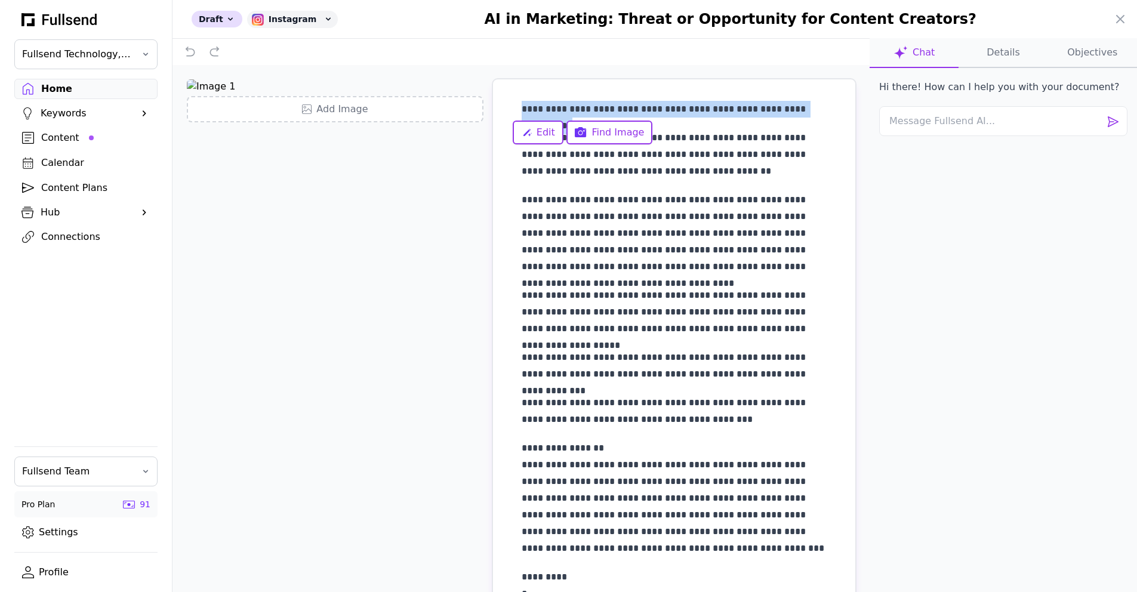
click at [669, 109] on p "**********" at bounding box center [674, 109] width 305 height 17
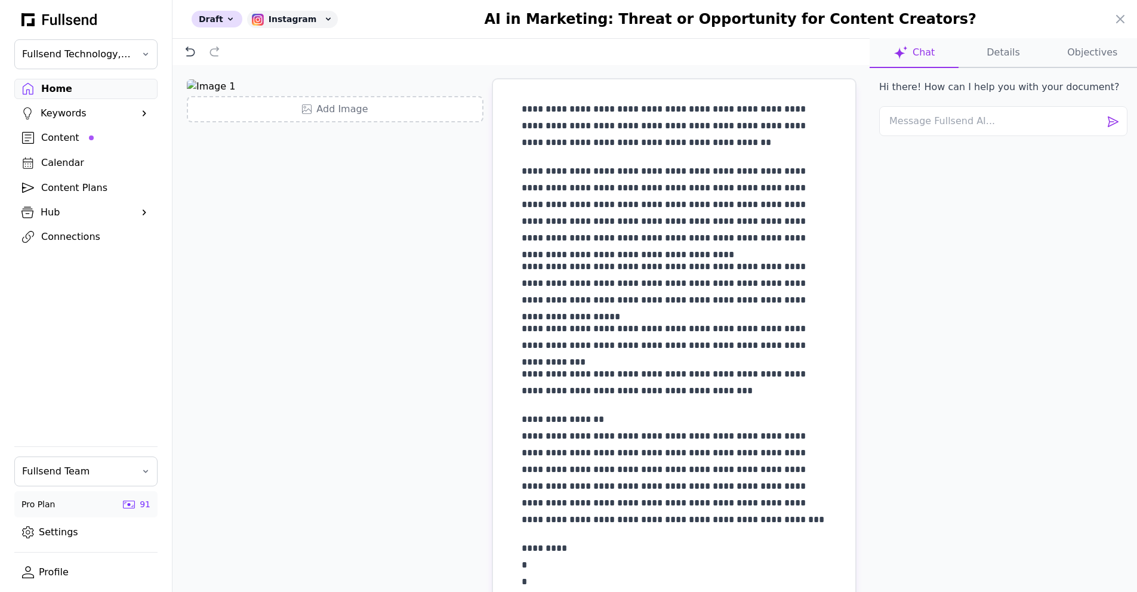
click at [729, 133] on p "**********" at bounding box center [674, 126] width 305 height 50
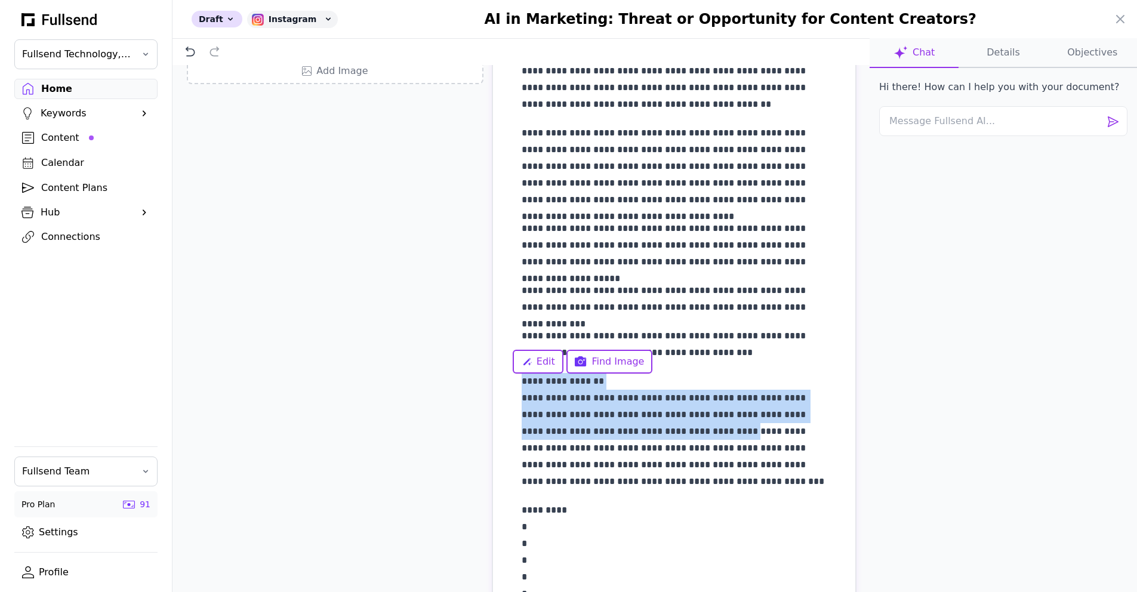
scroll to position [184, 0]
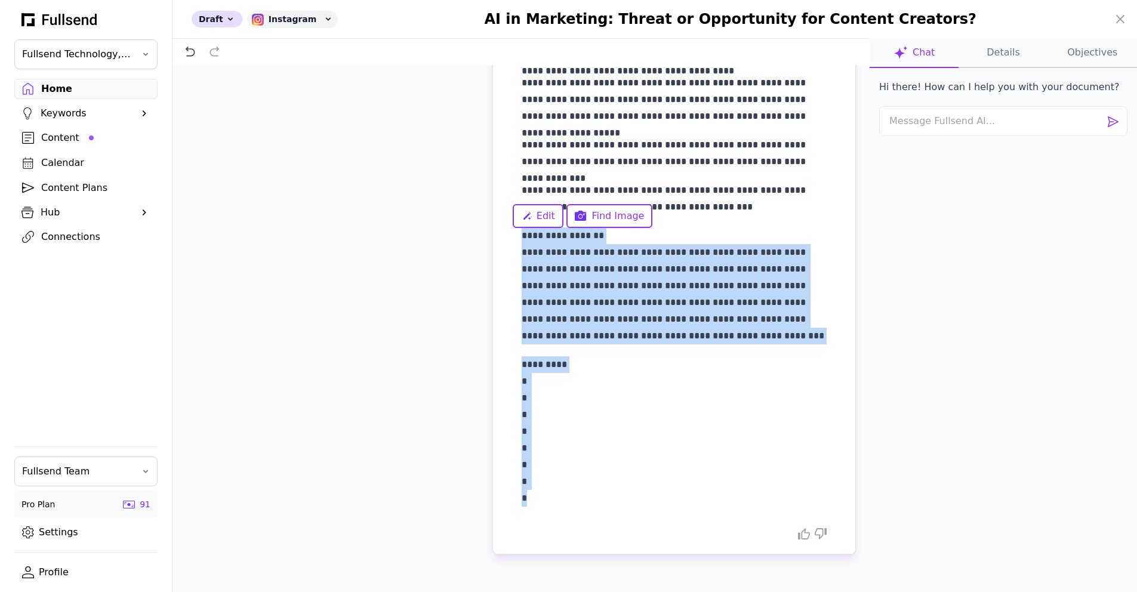
drag, startPoint x: 514, startPoint y: 383, endPoint x: 659, endPoint y: 542, distance: 215.8
click at [659, 542] on div "**********" at bounding box center [674, 225] width 362 height 658
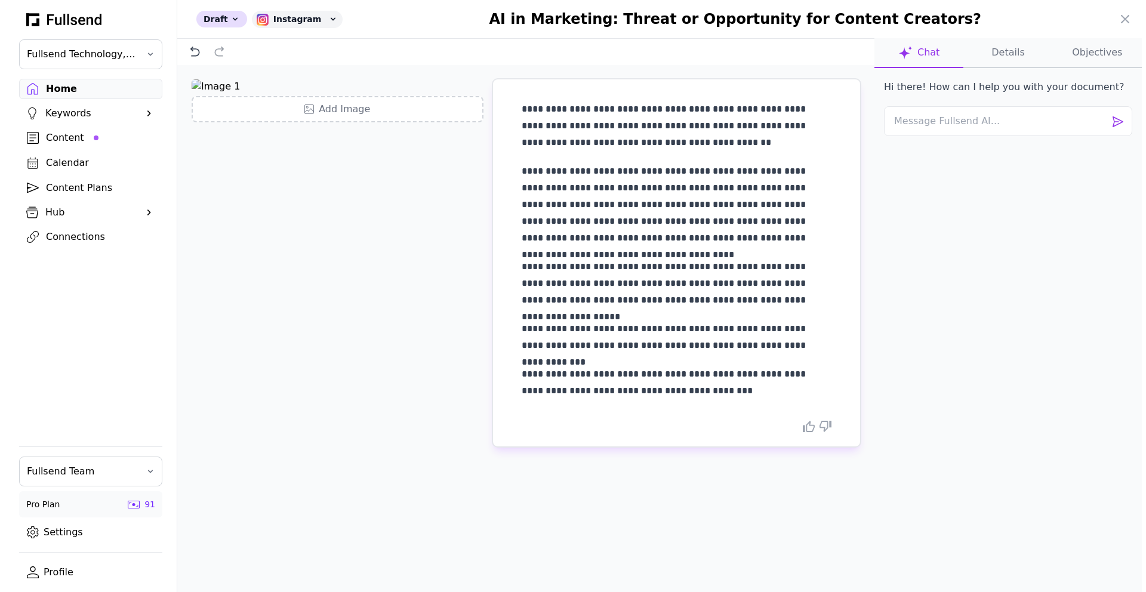
scroll to position [0, 0]
click at [1048, 58] on button "Details" at bounding box center [1092, 53] width 89 height 30
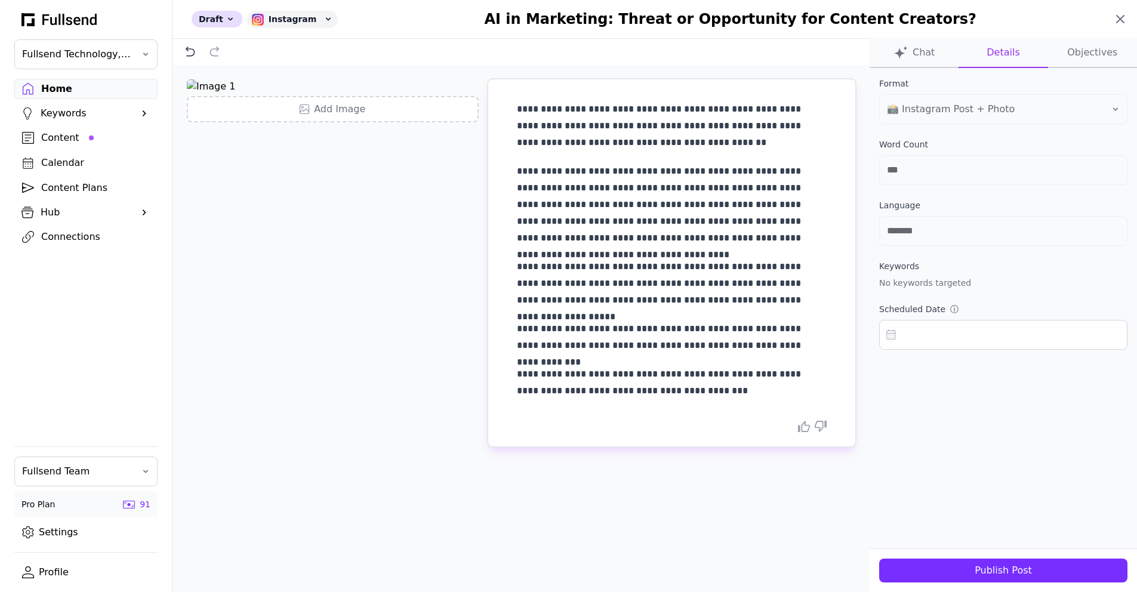
click at [1119, 23] on icon at bounding box center [1120, 19] width 14 height 14
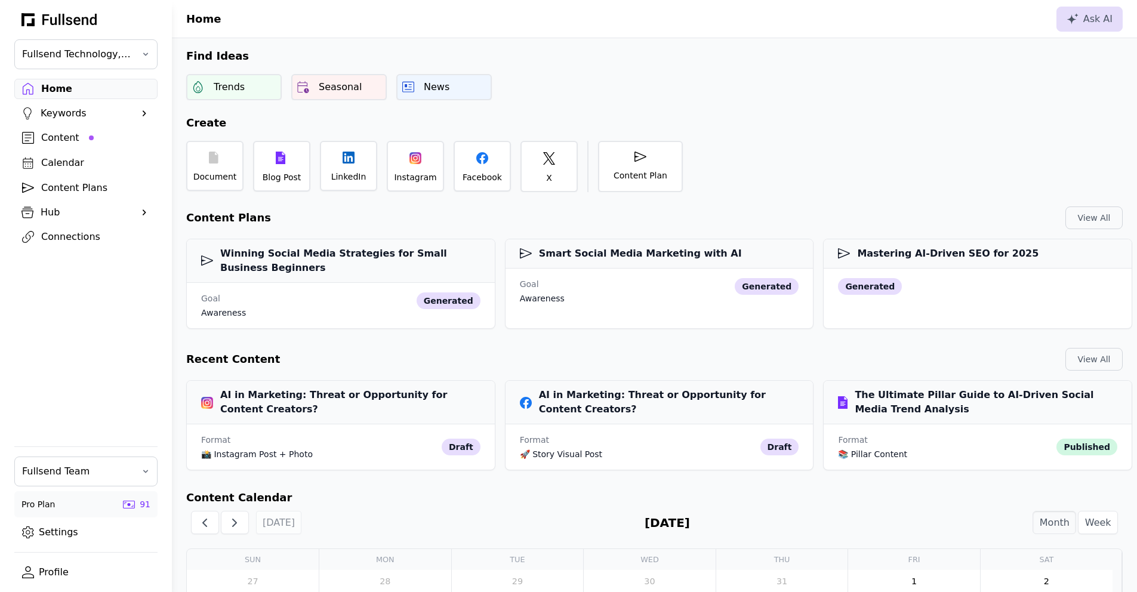
click at [56, 141] on div "Content" at bounding box center [95, 138] width 109 height 14
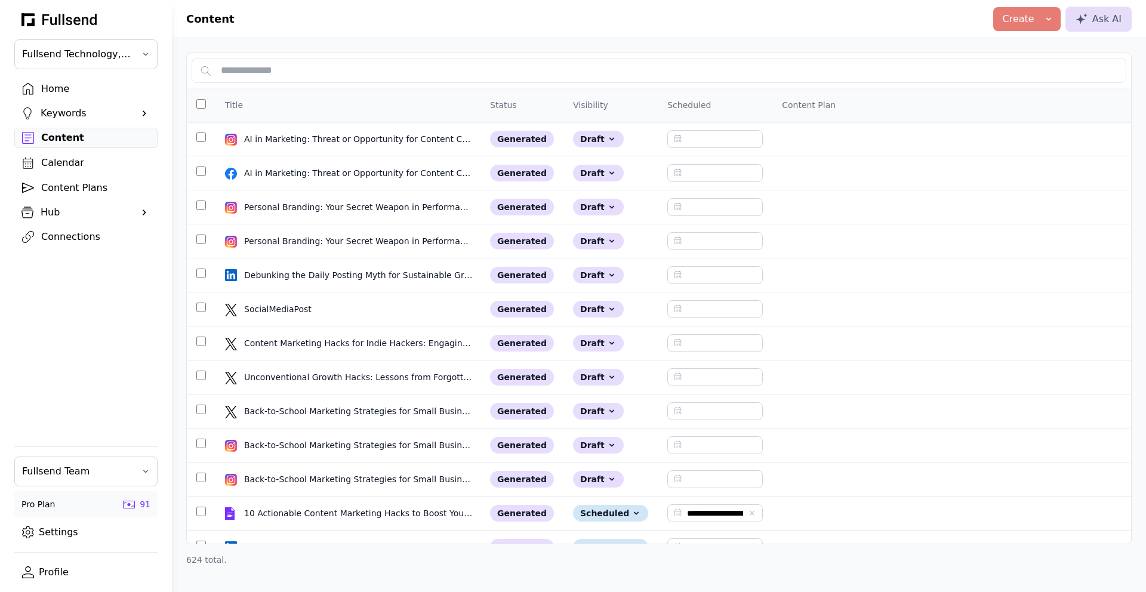
click at [72, 241] on div "Connections" at bounding box center [95, 237] width 109 height 14
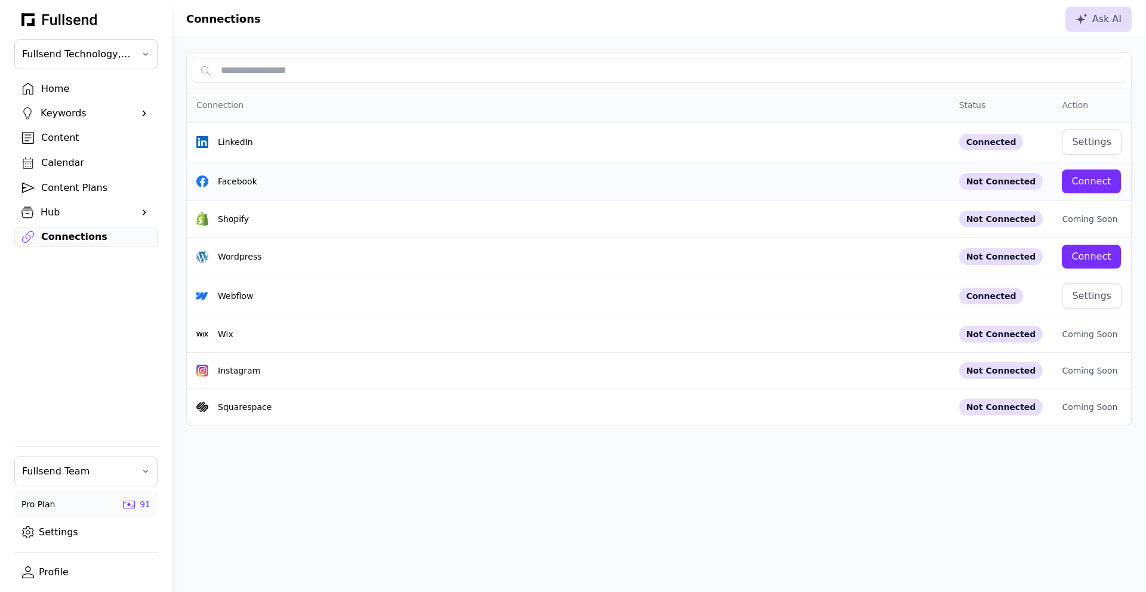
click at [1102, 181] on div "Connect" at bounding box center [1090, 181] width 39 height 14
click at [562, 496] on div "Connections Ask AI Connection Status Action LinkedIn Connected Settings Faceboo…" at bounding box center [659, 296] width 974 height 592
click at [949, 118] on th "Connection" at bounding box center [1000, 105] width 103 height 34
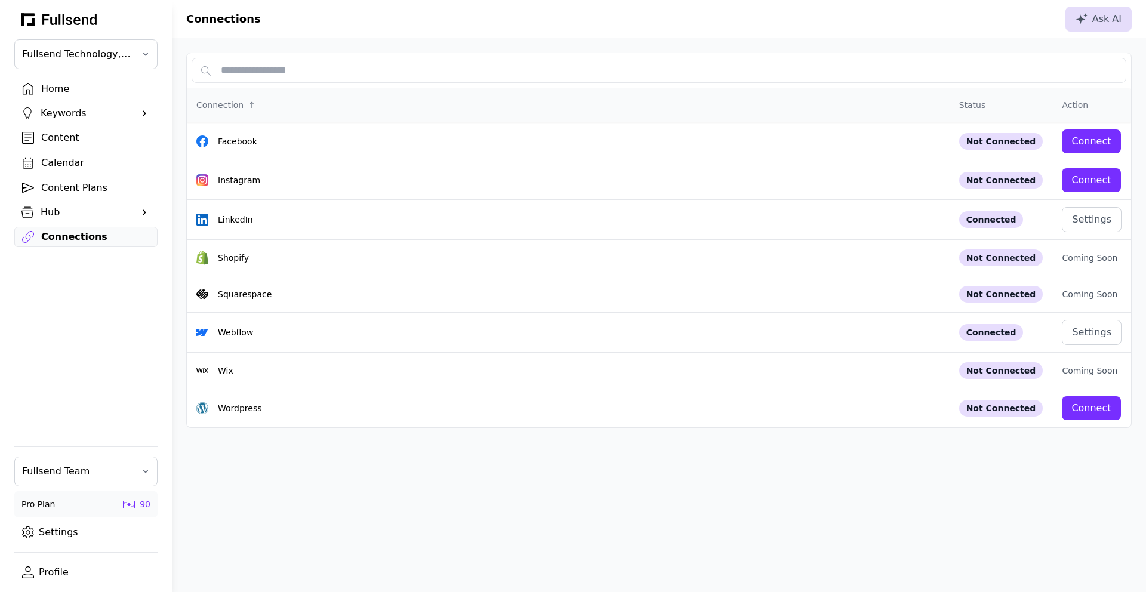
click at [402, 104] on div "Connection ↑" at bounding box center [568, 105] width 744 height 14
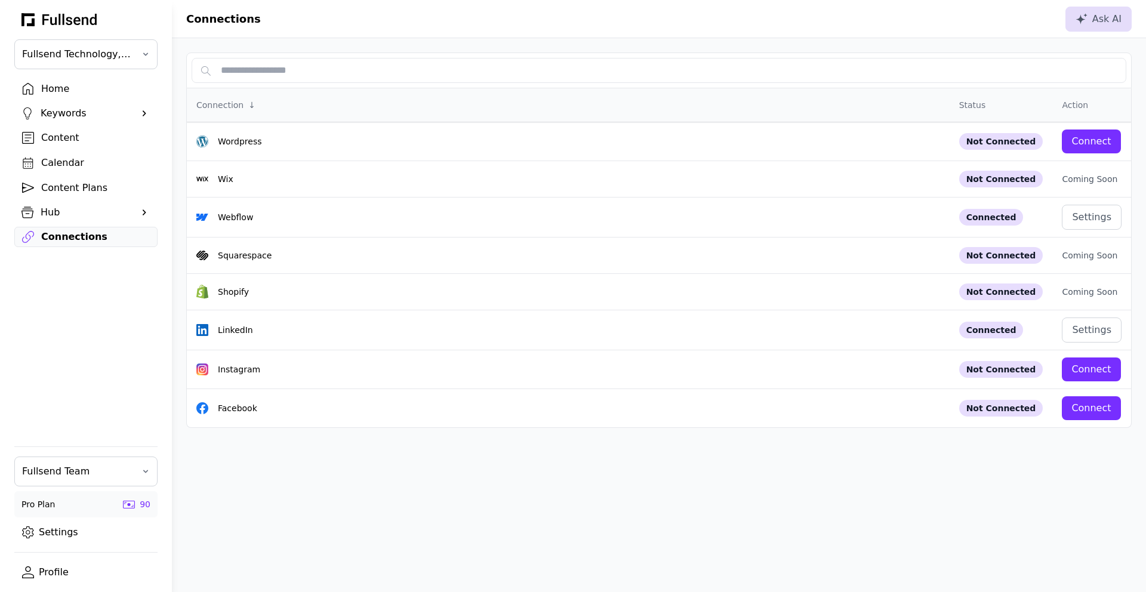
click at [402, 104] on div "Connection ↓" at bounding box center [568, 105] width 744 height 14
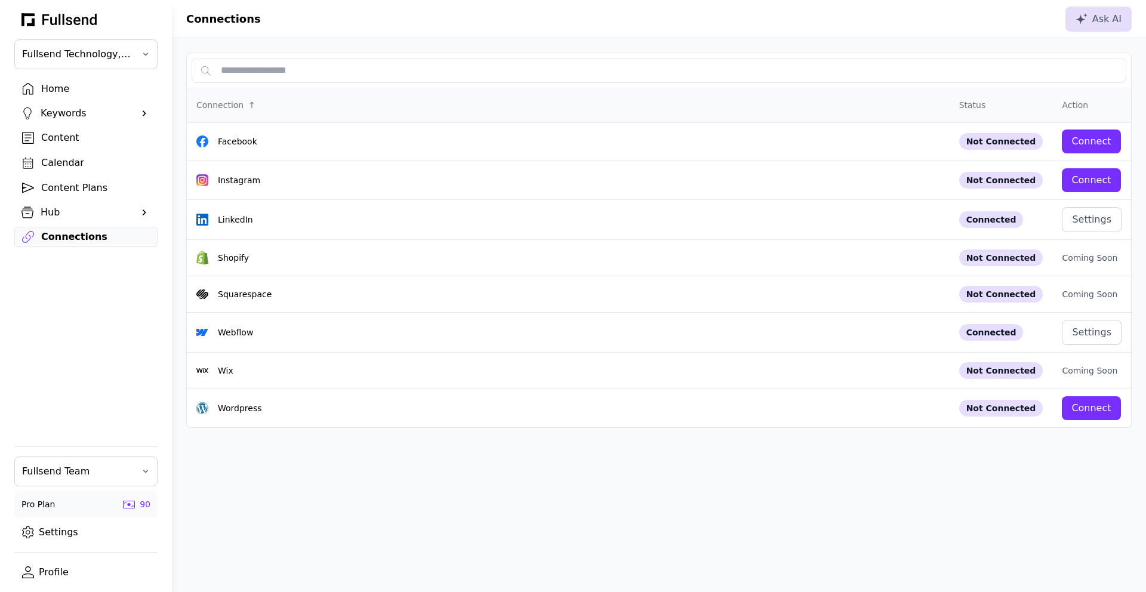
click at [69, 570] on link "Profile" at bounding box center [85, 572] width 143 height 20
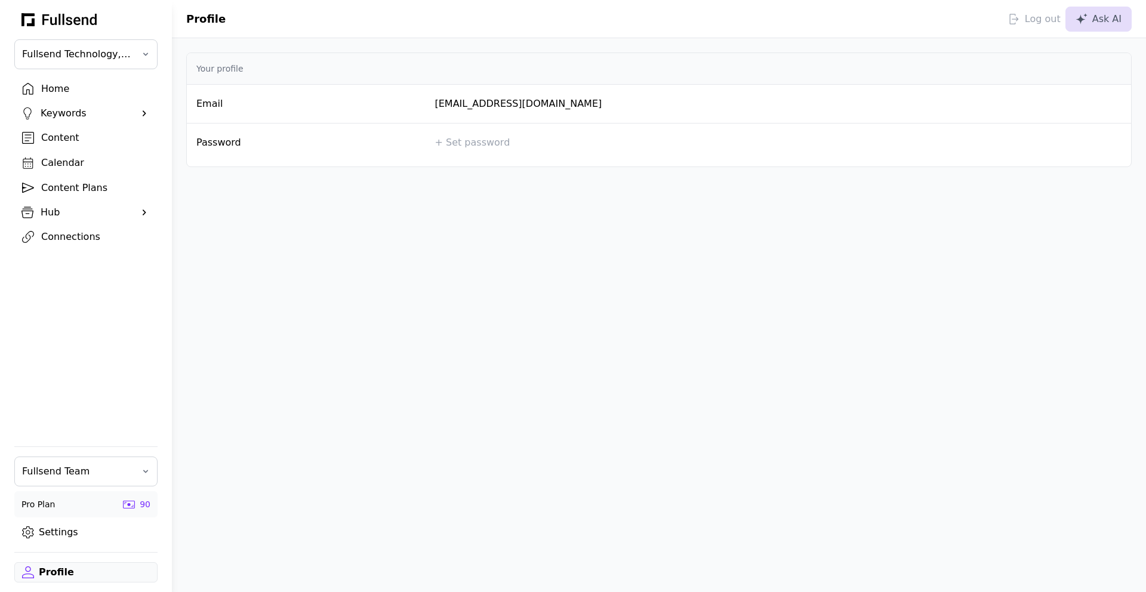
click at [1028, 21] on div "Log out" at bounding box center [1034, 19] width 53 height 14
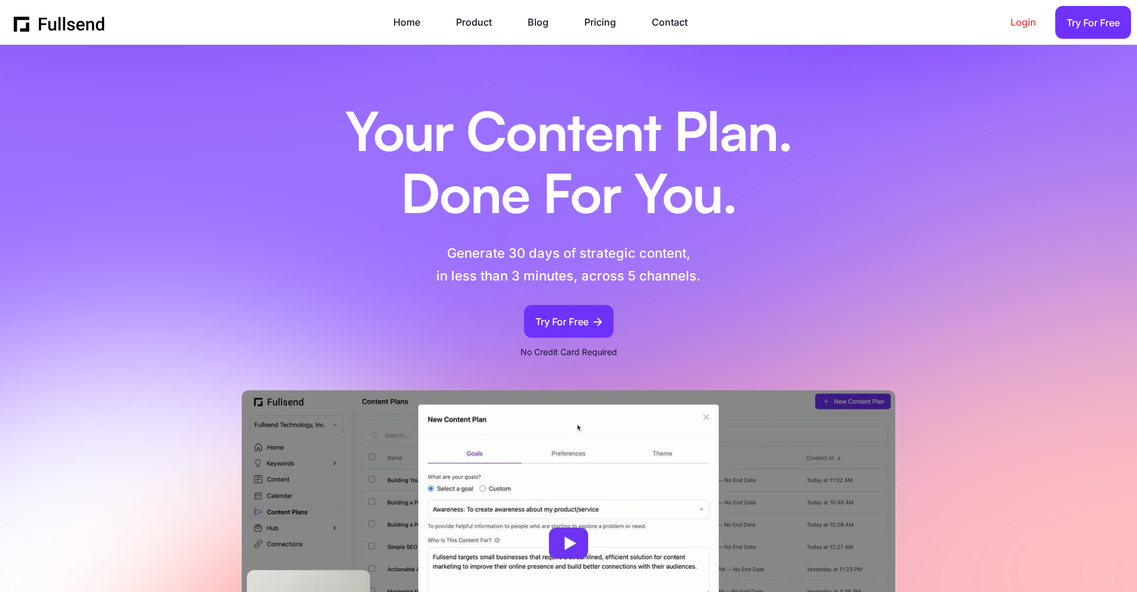
click at [1019, 27] on link "Login" at bounding box center [1029, 22] width 38 height 16
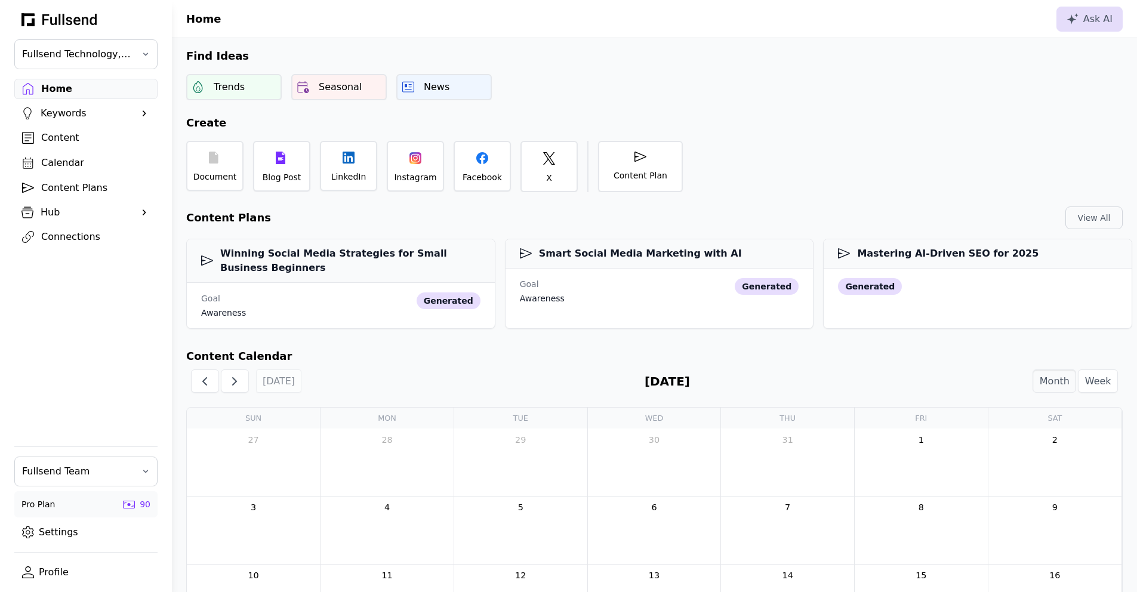
click at [88, 234] on div "Connections" at bounding box center [95, 237] width 109 height 14
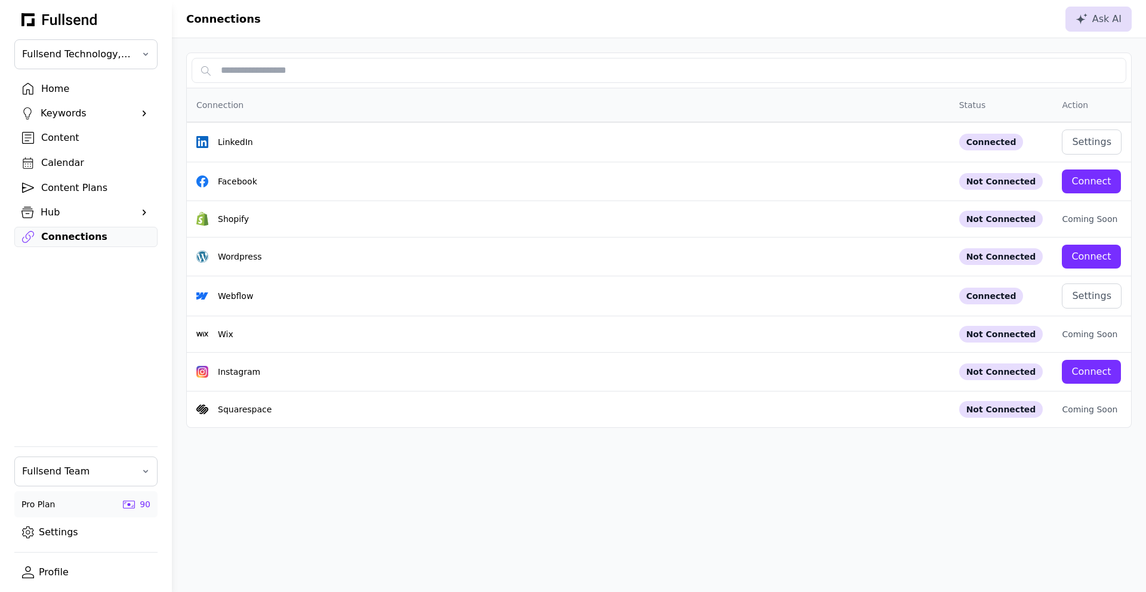
click at [683, 104] on div "Connection" at bounding box center [568, 105] width 744 height 14
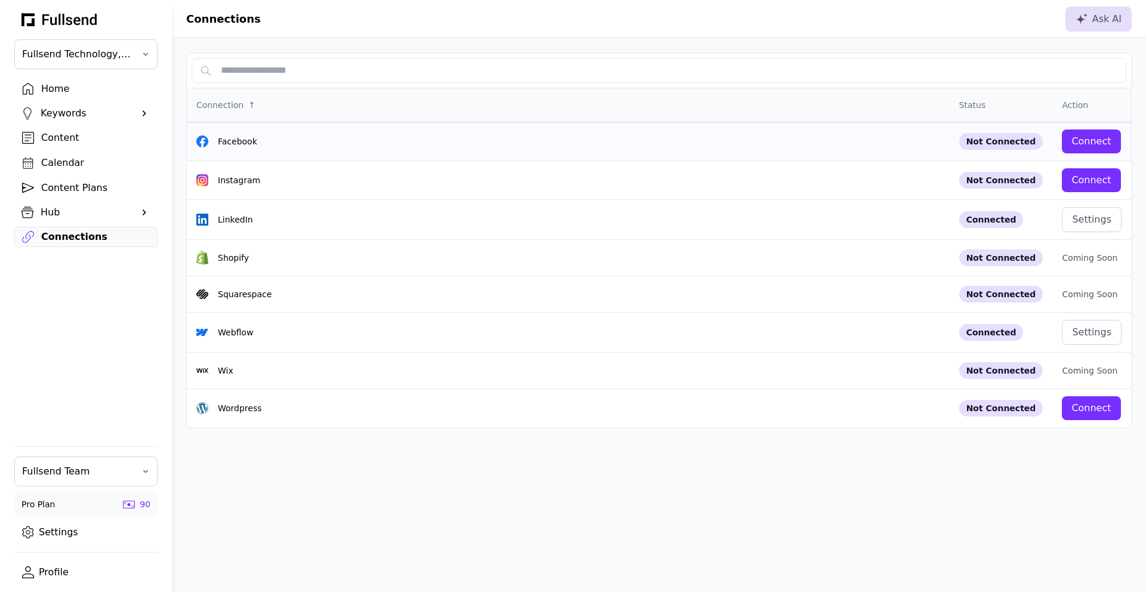
click at [1096, 141] on div "Connect" at bounding box center [1090, 141] width 39 height 14
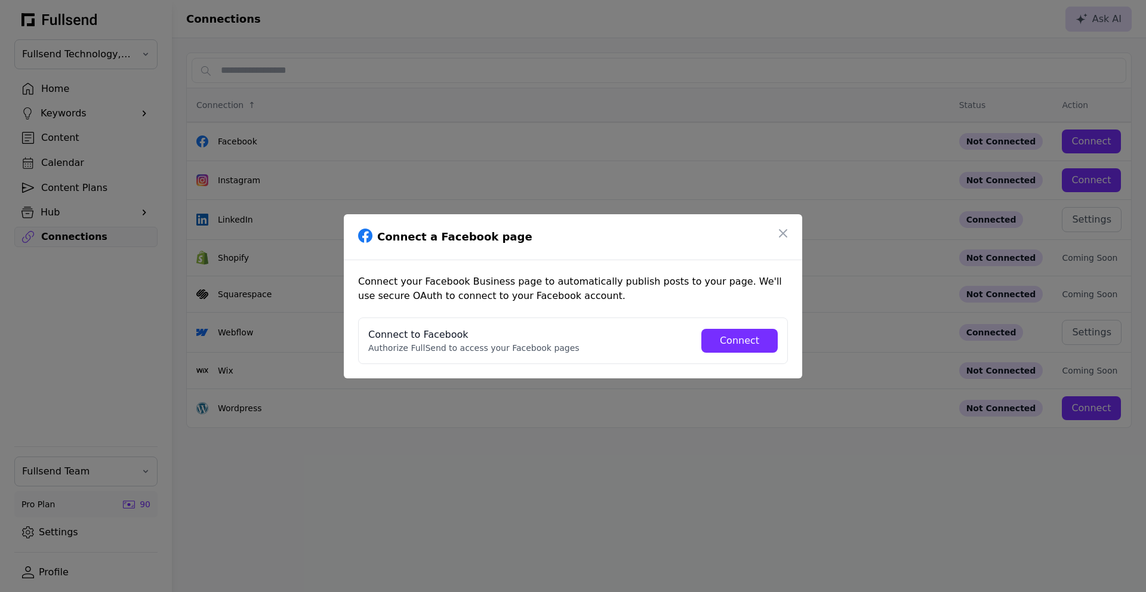
click at [731, 348] on button "Connect" at bounding box center [739, 341] width 76 height 24
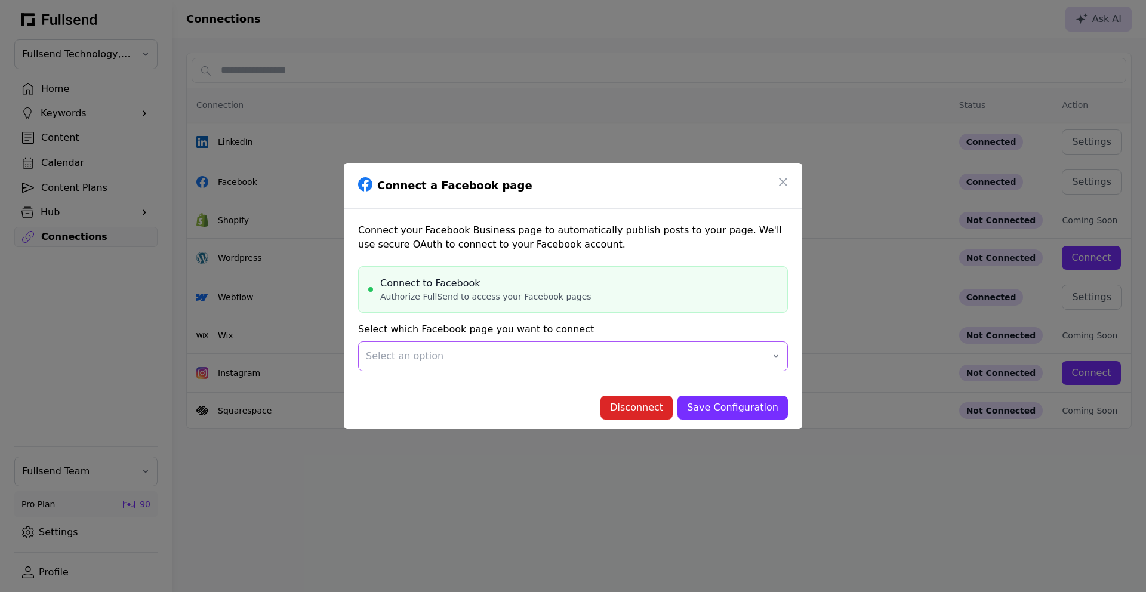
click at [459, 357] on span "Select an option" at bounding box center [564, 356] width 397 height 14
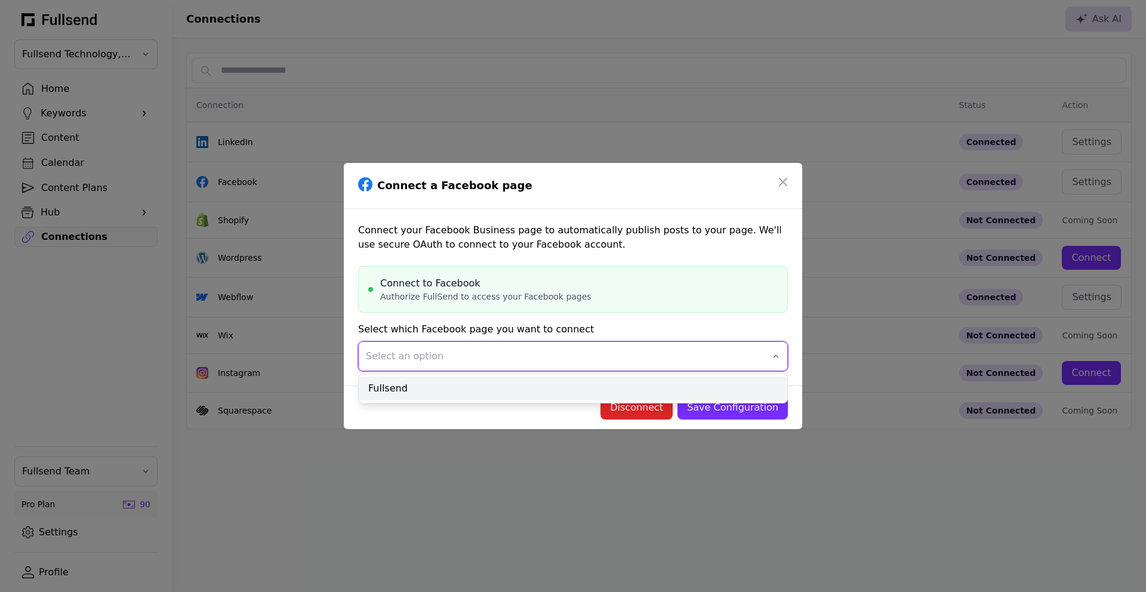
click at [457, 388] on div "Fullsend" at bounding box center [573, 389] width 428 height 24
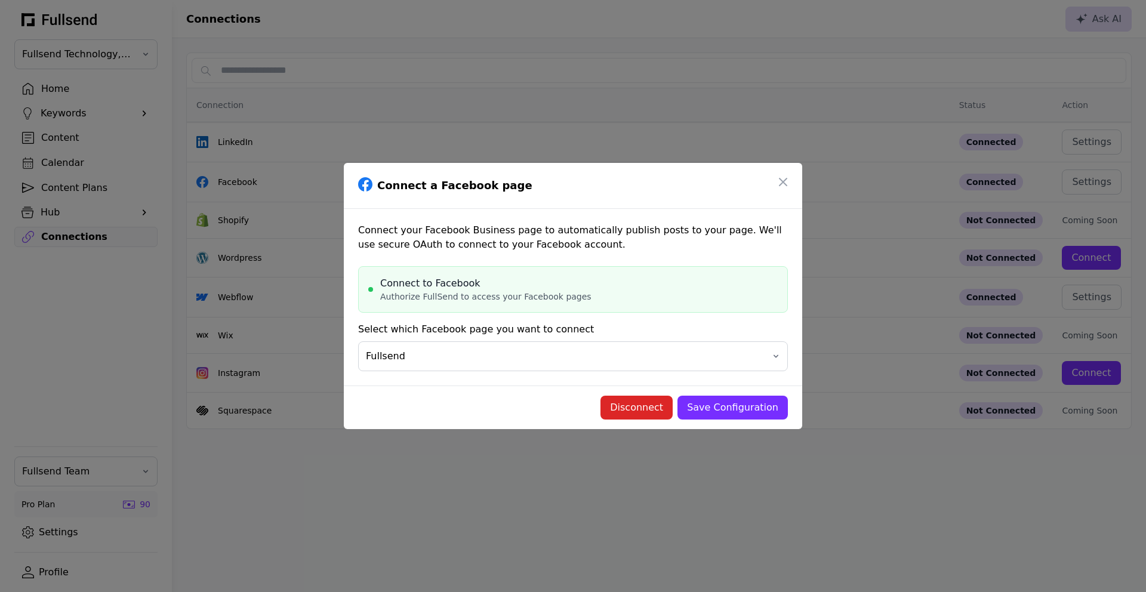
click at [732, 401] on div "Save Configuration" at bounding box center [732, 407] width 91 height 14
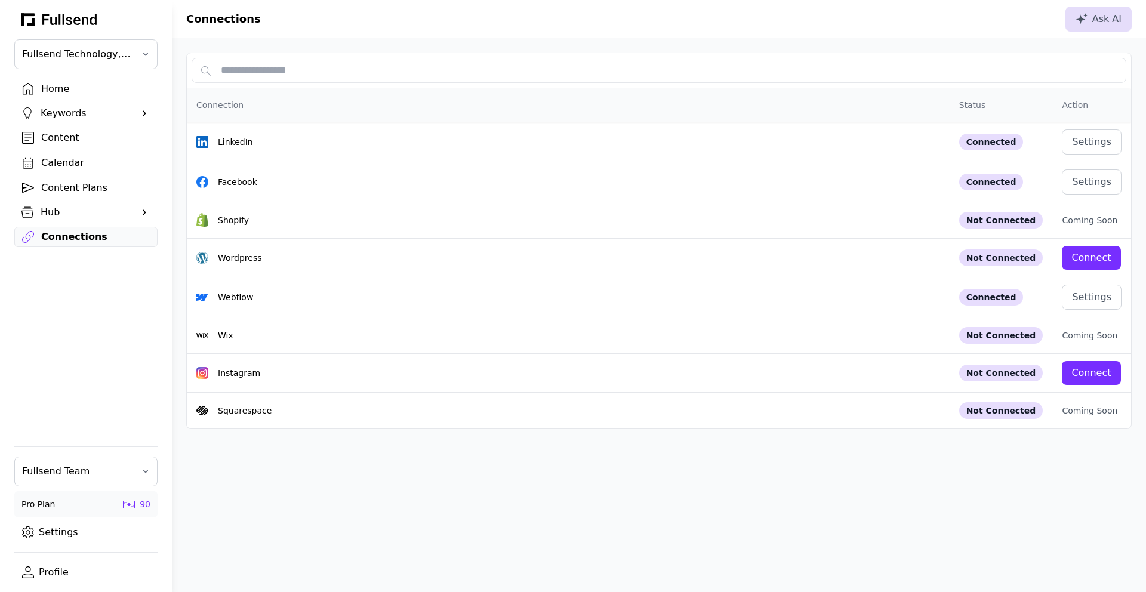
click at [730, 105] on div "Connection" at bounding box center [568, 105] width 744 height 14
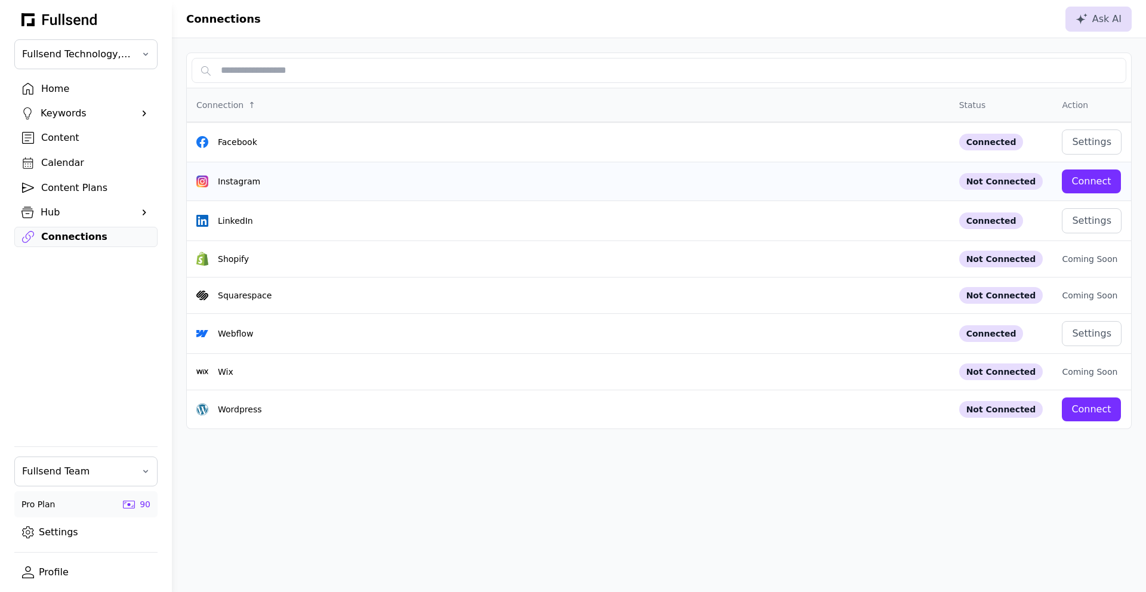
click at [1106, 180] on div "Connect" at bounding box center [1090, 181] width 39 height 14
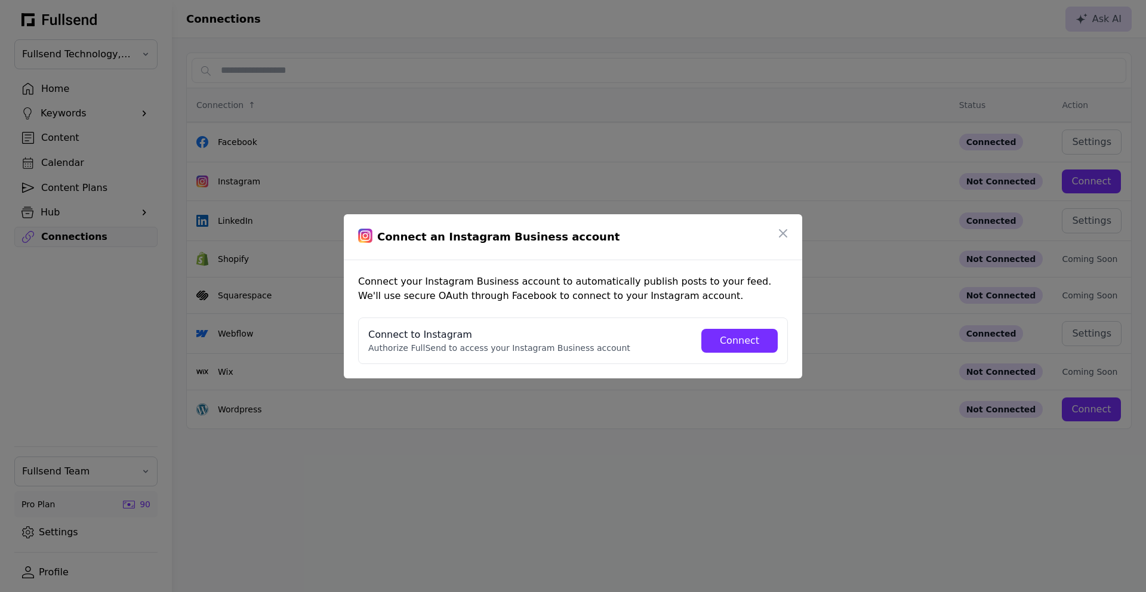
click at [742, 337] on div "Connect" at bounding box center [739, 341] width 57 height 14
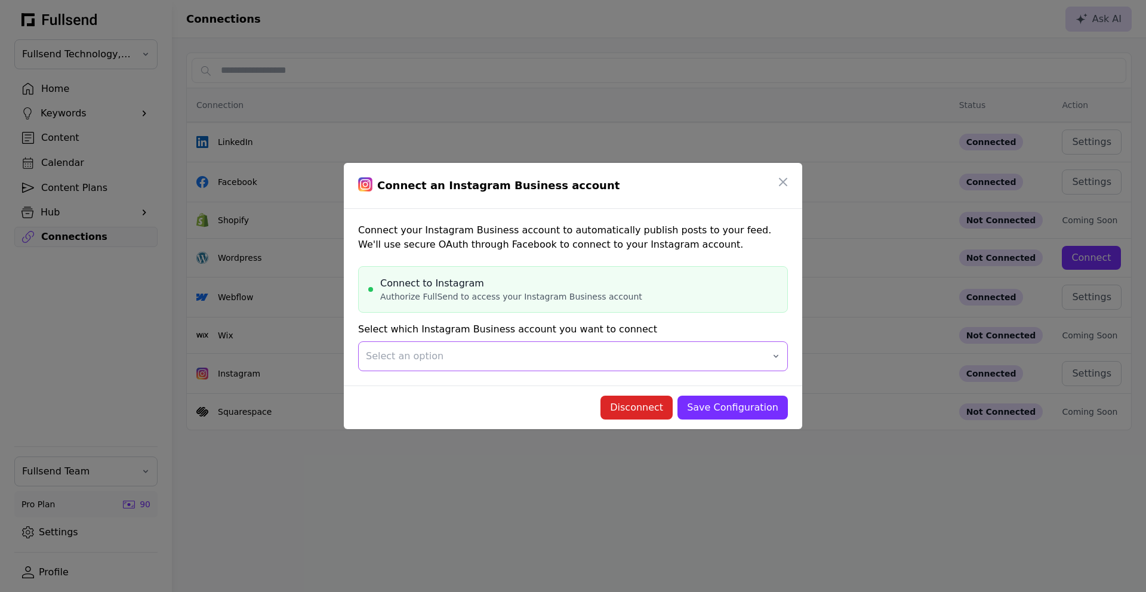
click at [628, 342] on button "Select an option" at bounding box center [573, 356] width 430 height 30
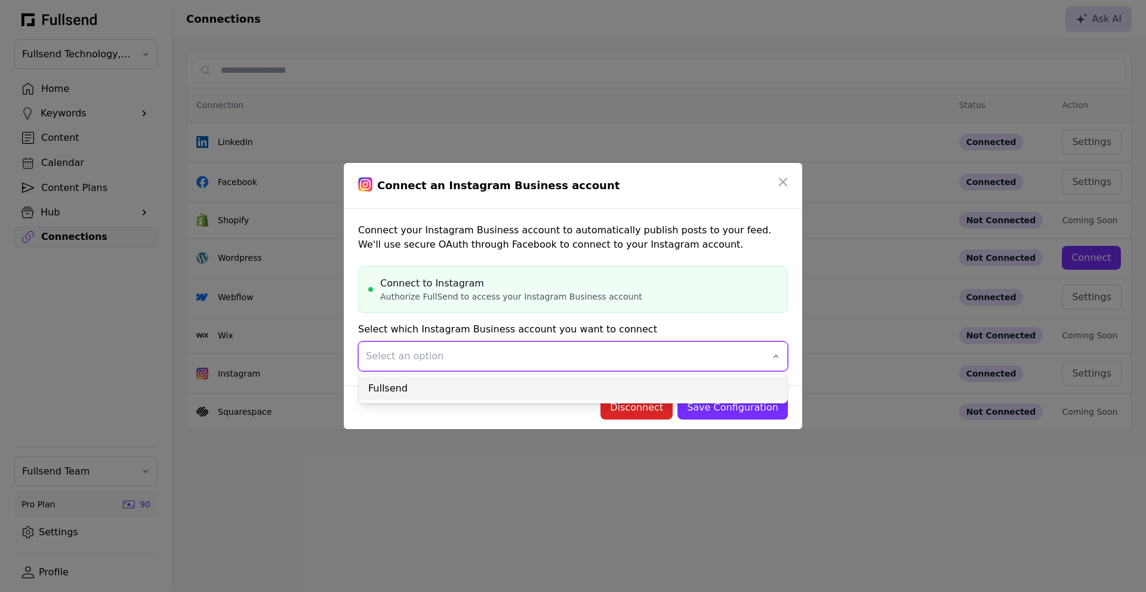
click at [461, 377] on div "Fullsend" at bounding box center [573, 389] width 428 height 24
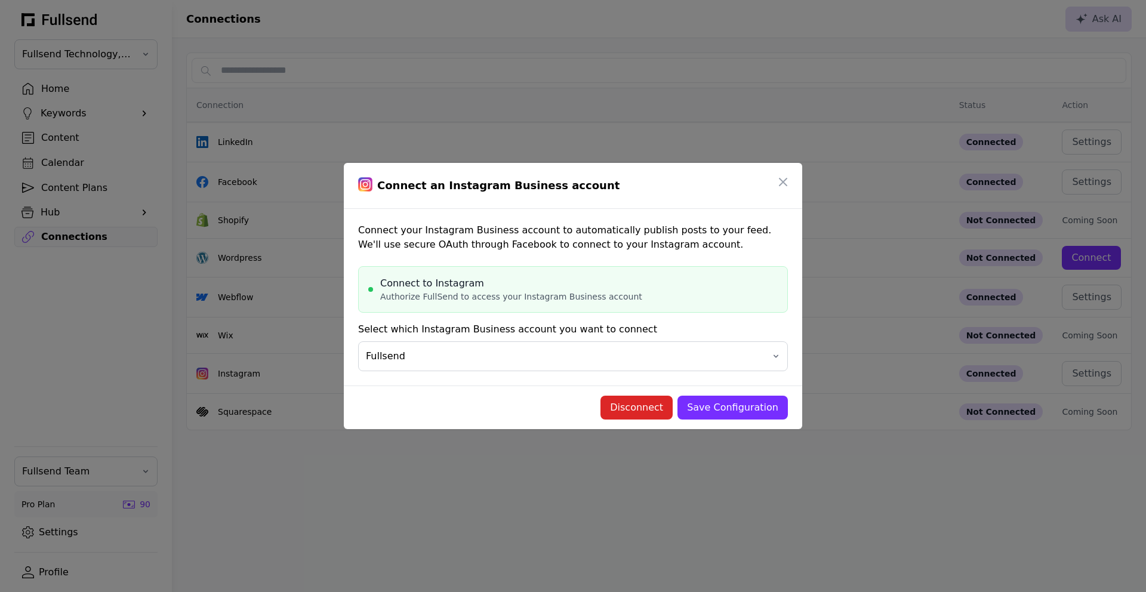
click at [741, 404] on div "Save Configuration" at bounding box center [732, 407] width 91 height 14
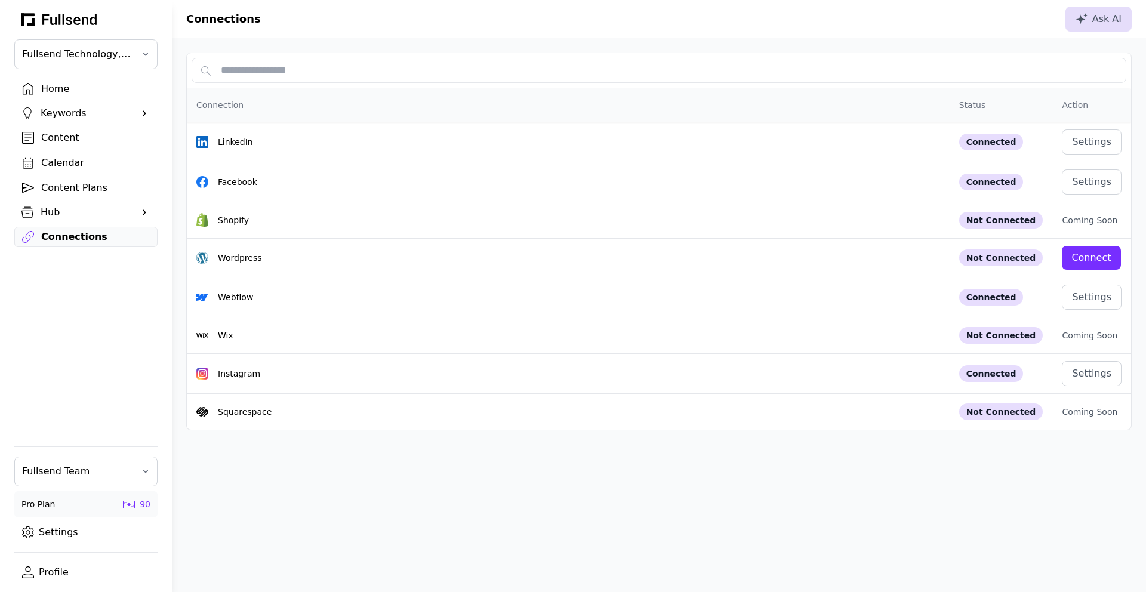
click at [71, 139] on div "Content" at bounding box center [95, 138] width 109 height 14
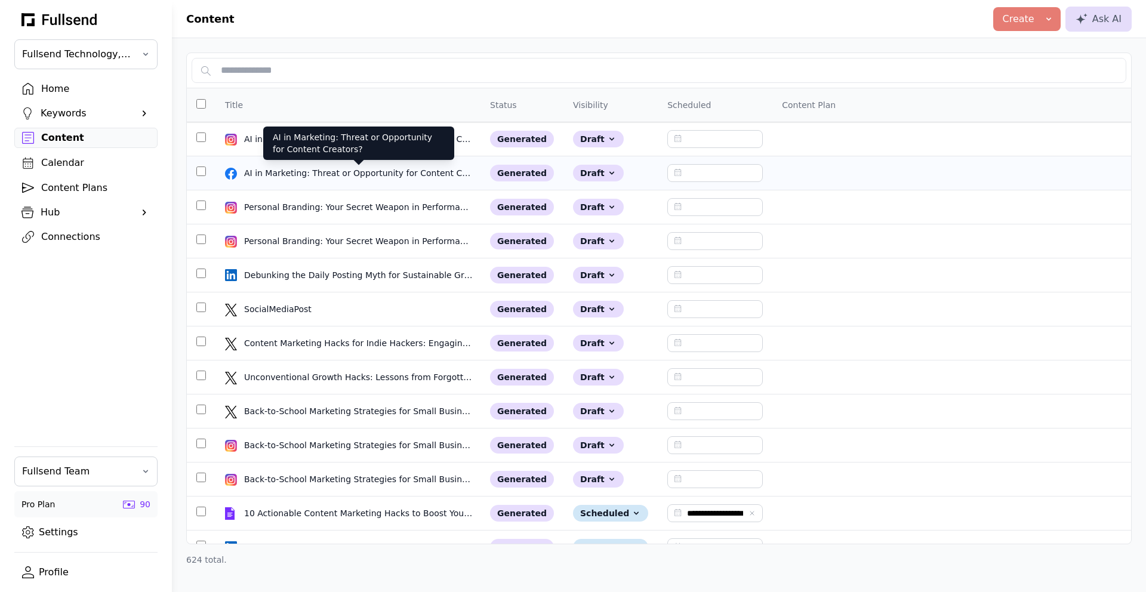
click at [384, 174] on div "AI in Marketing: Threat or Opportunity for Content Creators?" at bounding box center [358, 173] width 229 height 12
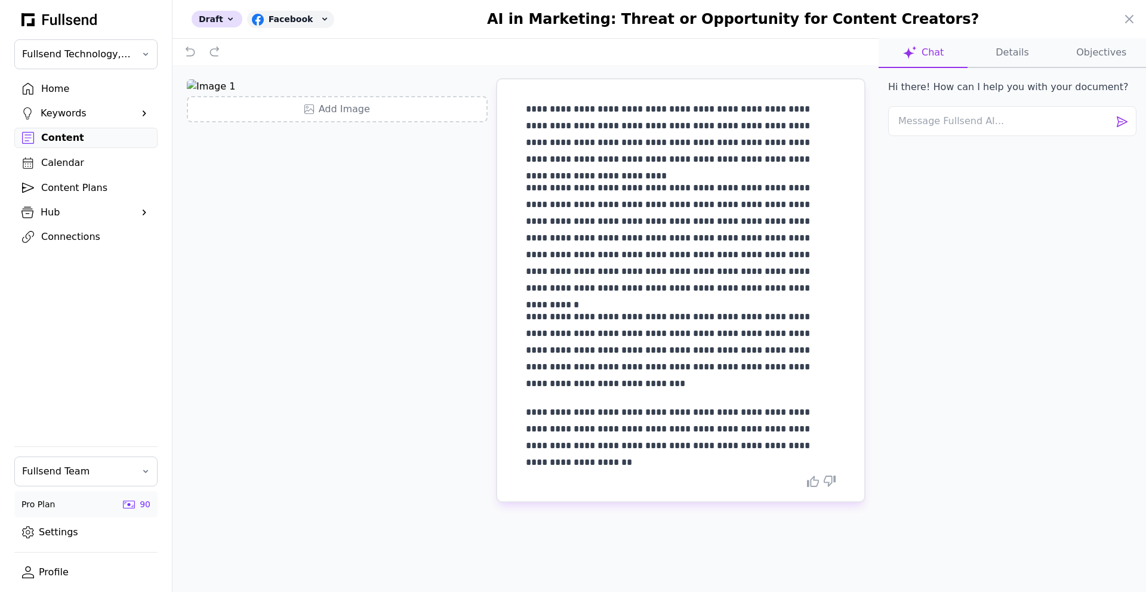
click at [1057, 50] on button "Details" at bounding box center [1101, 53] width 89 height 30
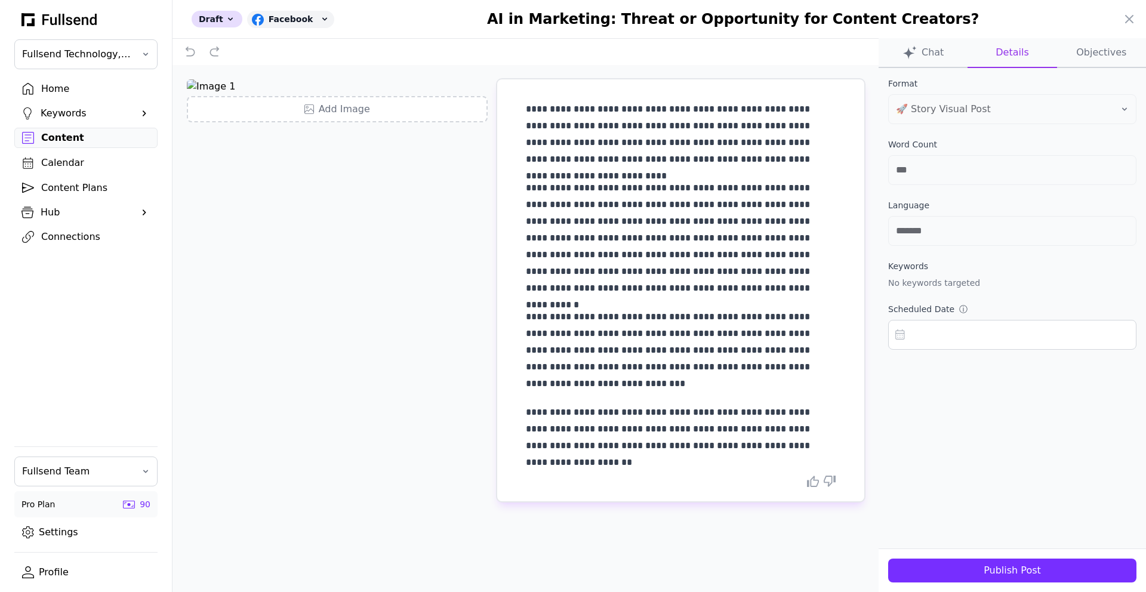
click at [995, 570] on div "Publish Post" at bounding box center [1011, 570] width 229 height 14
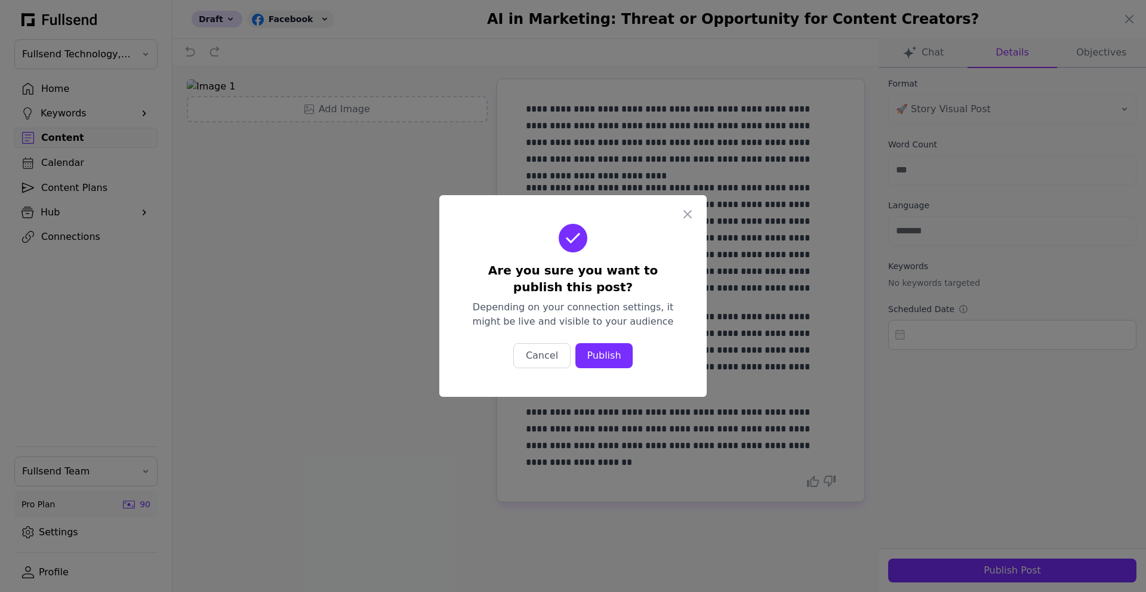
click at [616, 348] on div "Publish" at bounding box center [604, 355] width 38 height 14
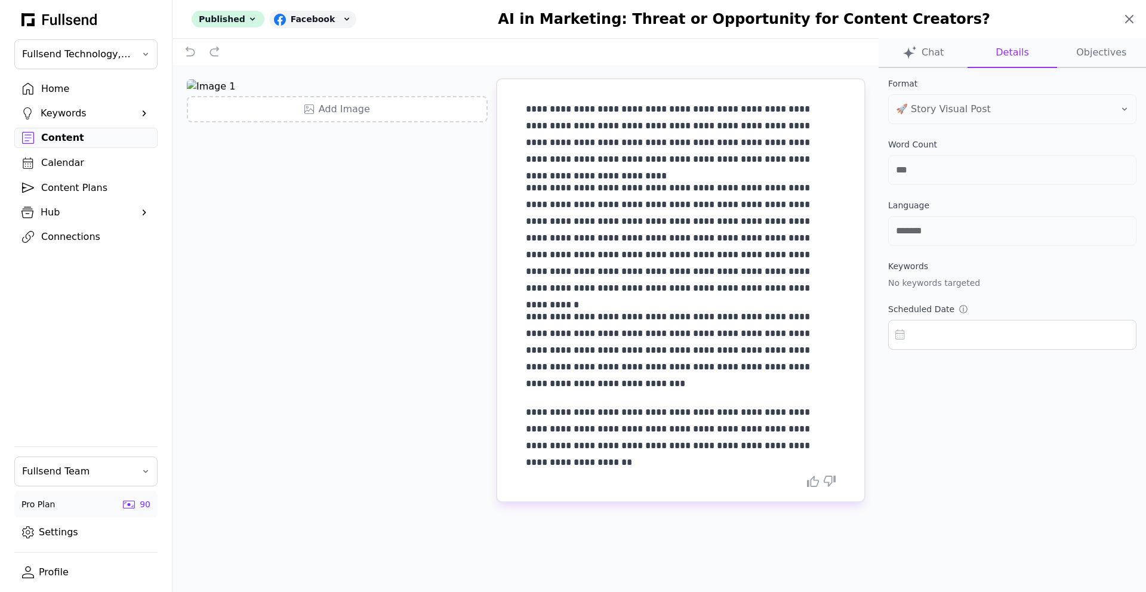
click at [1132, 17] on icon at bounding box center [1129, 19] width 14 height 14
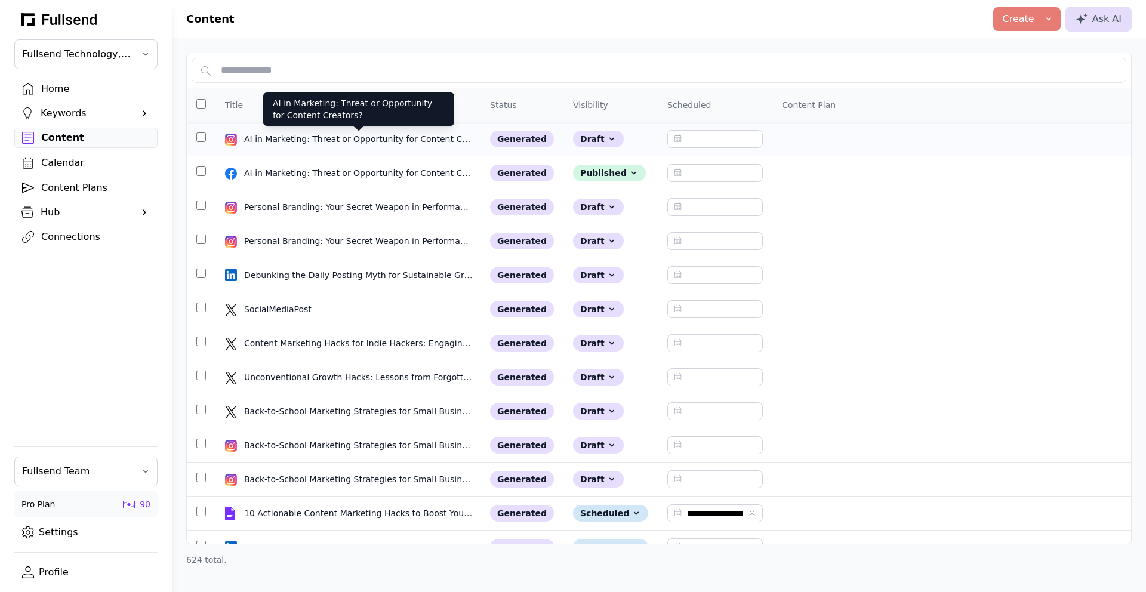
click at [385, 138] on div "AI in Marketing: Threat or Opportunity for Content Creators?" at bounding box center [358, 139] width 229 height 12
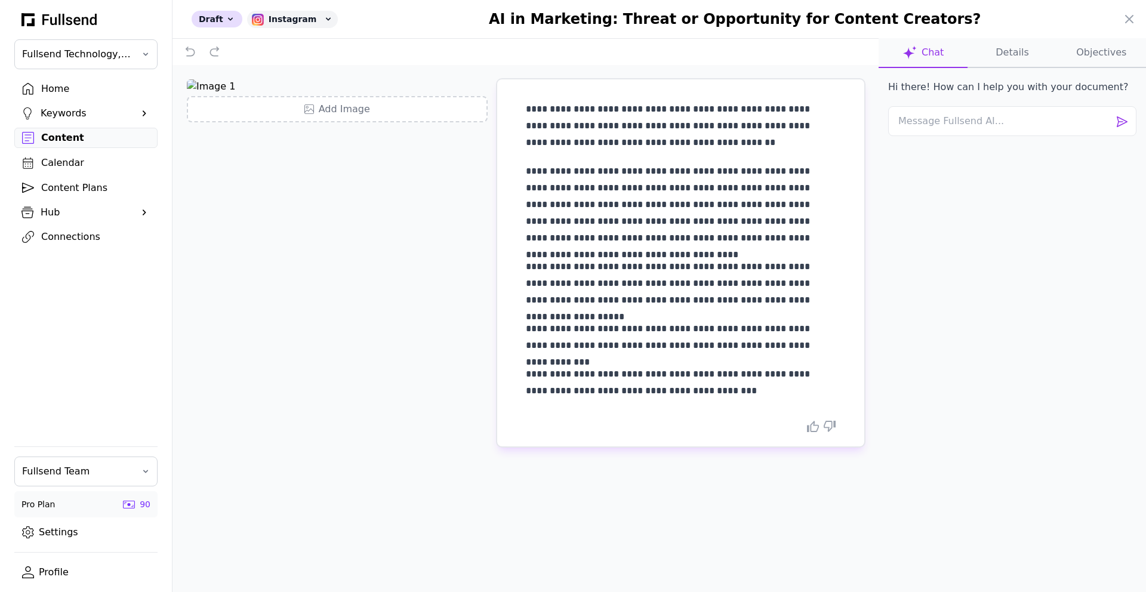
click at [1057, 52] on button "Details" at bounding box center [1101, 53] width 89 height 30
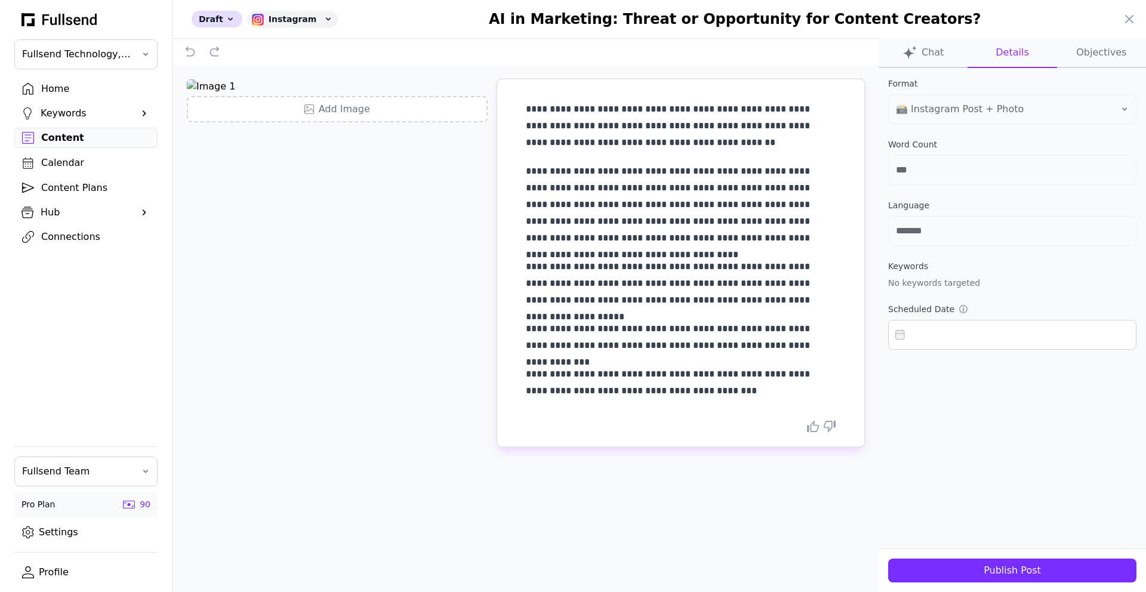
click at [1008, 570] on div "Publish Post" at bounding box center [1011, 570] width 229 height 14
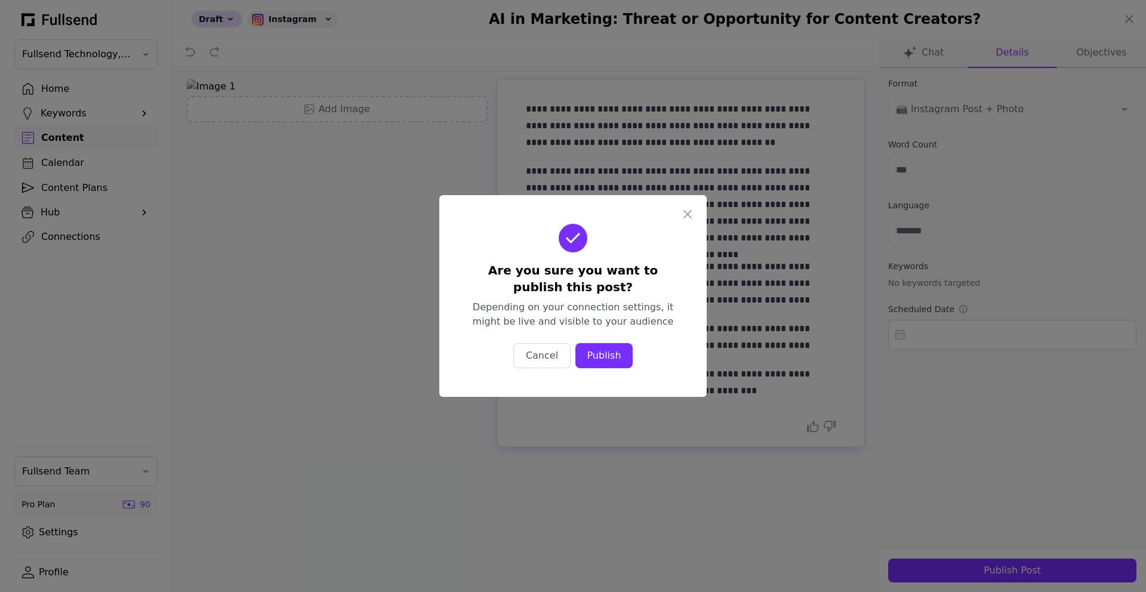
click at [594, 351] on div "Publish" at bounding box center [604, 355] width 38 height 14
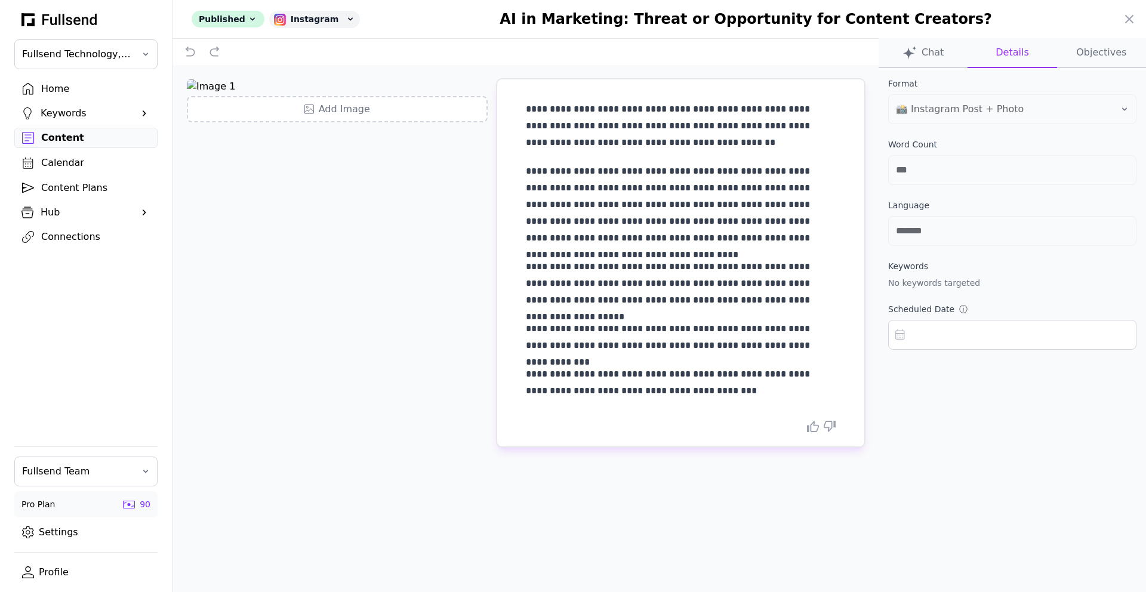
click at [70, 131] on div at bounding box center [573, 296] width 1146 height 592
